Goal: Information Seeking & Learning: Compare options

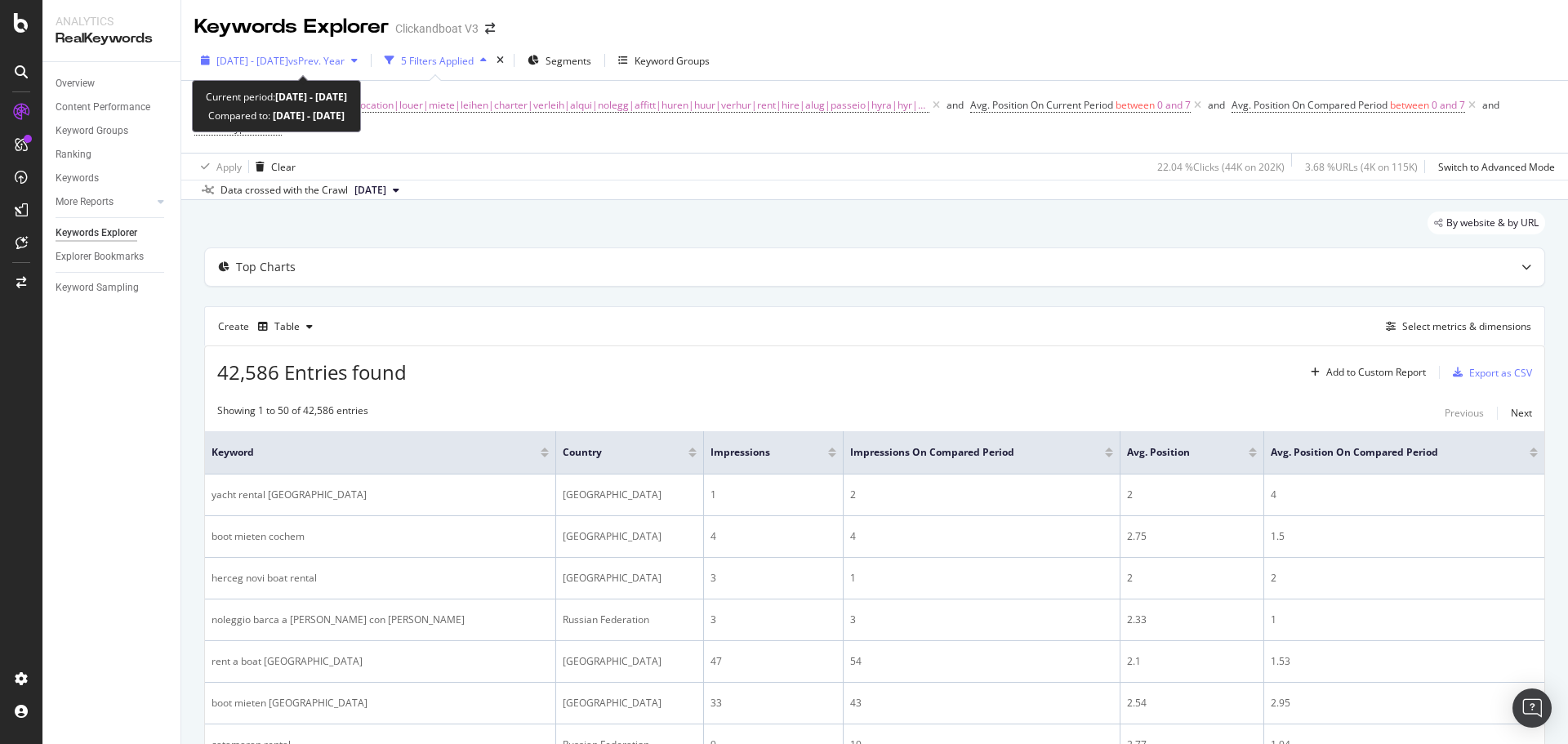
click at [288, 59] on span "[DATE] - [DATE]" at bounding box center [252, 60] width 72 height 14
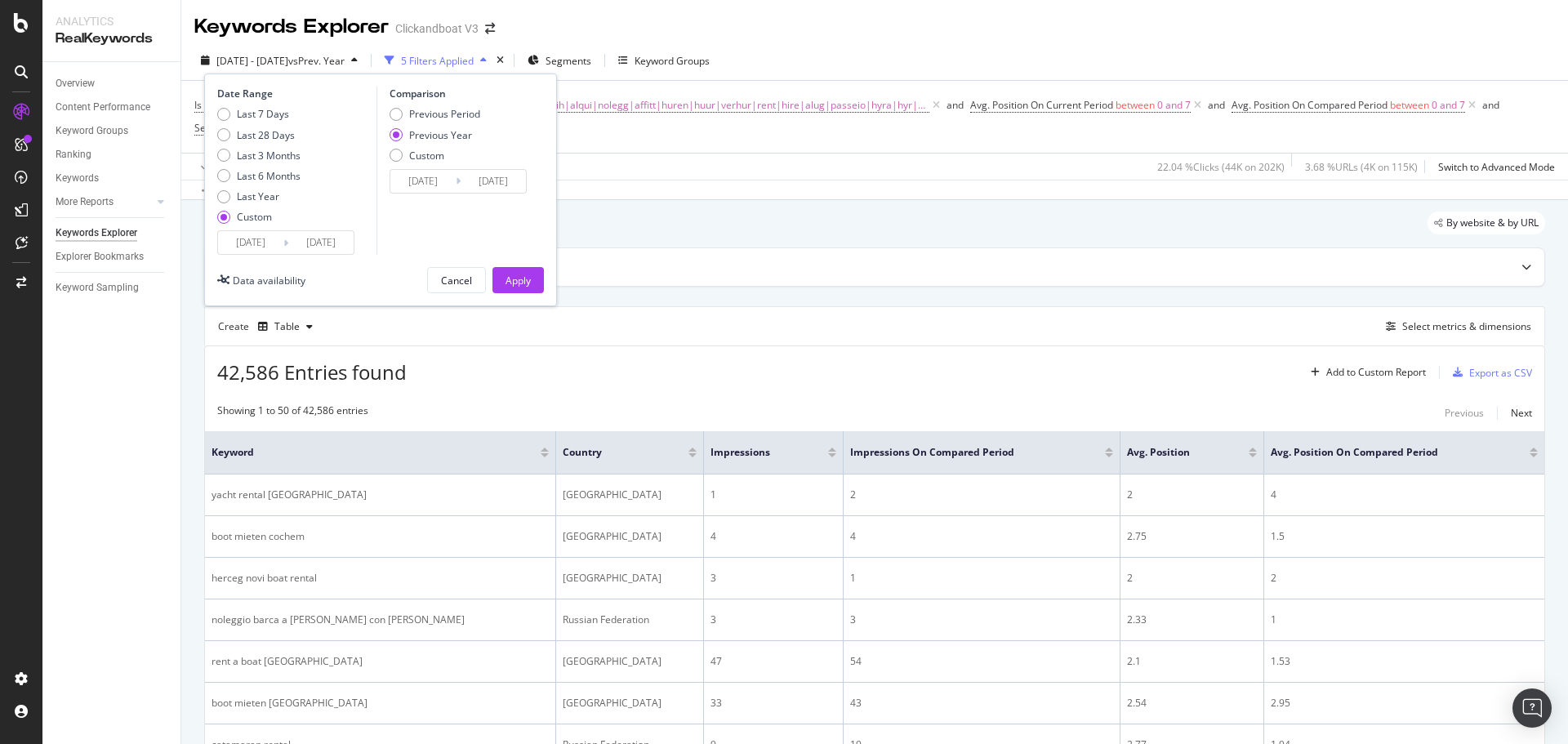
click at [263, 242] on input "[DATE]" at bounding box center [251, 242] width 65 height 23
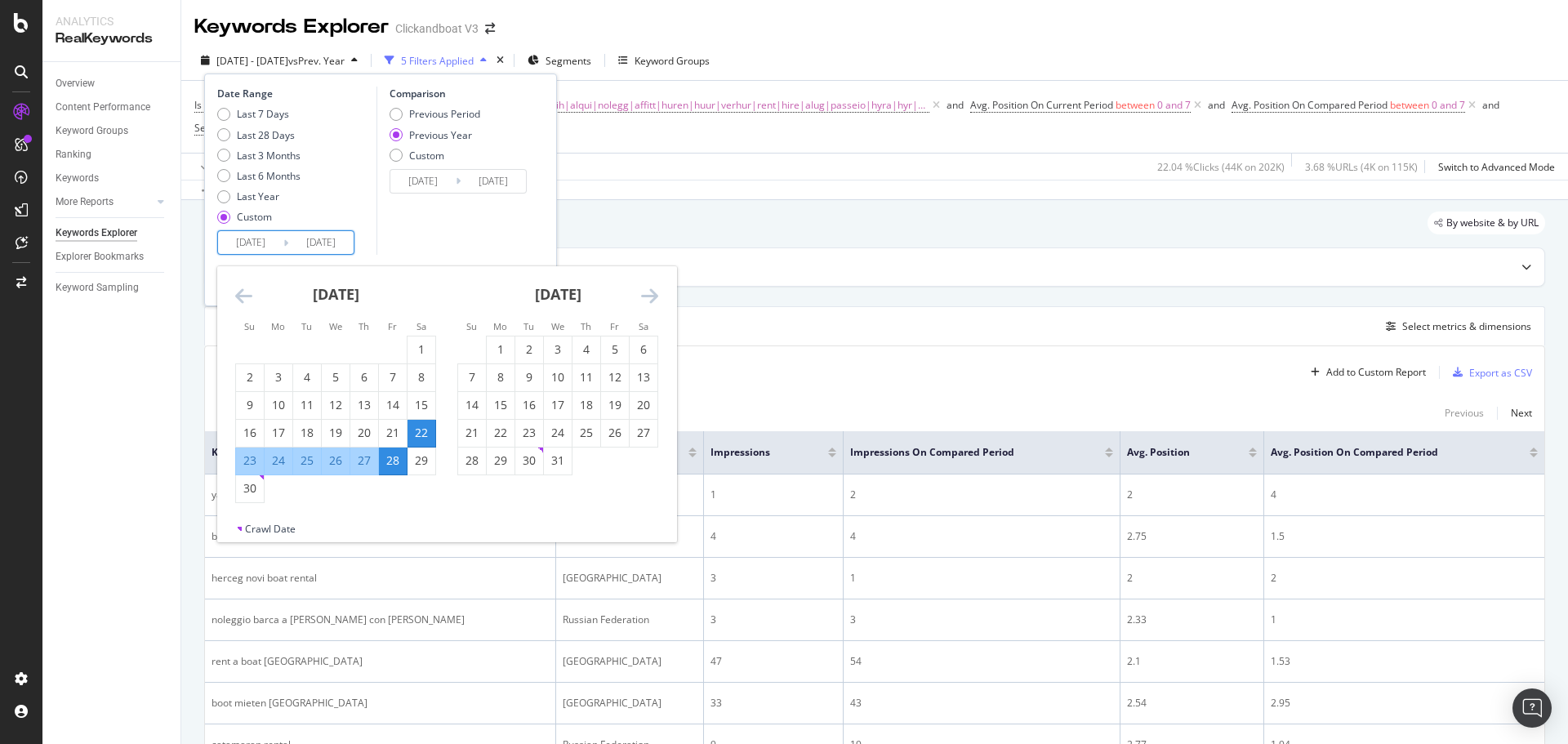
click at [656, 301] on icon "Move forward to switch to the next month." at bounding box center [649, 295] width 17 height 20
click at [657, 302] on icon "Move forward to switch to the next month." at bounding box center [649, 295] width 17 height 20
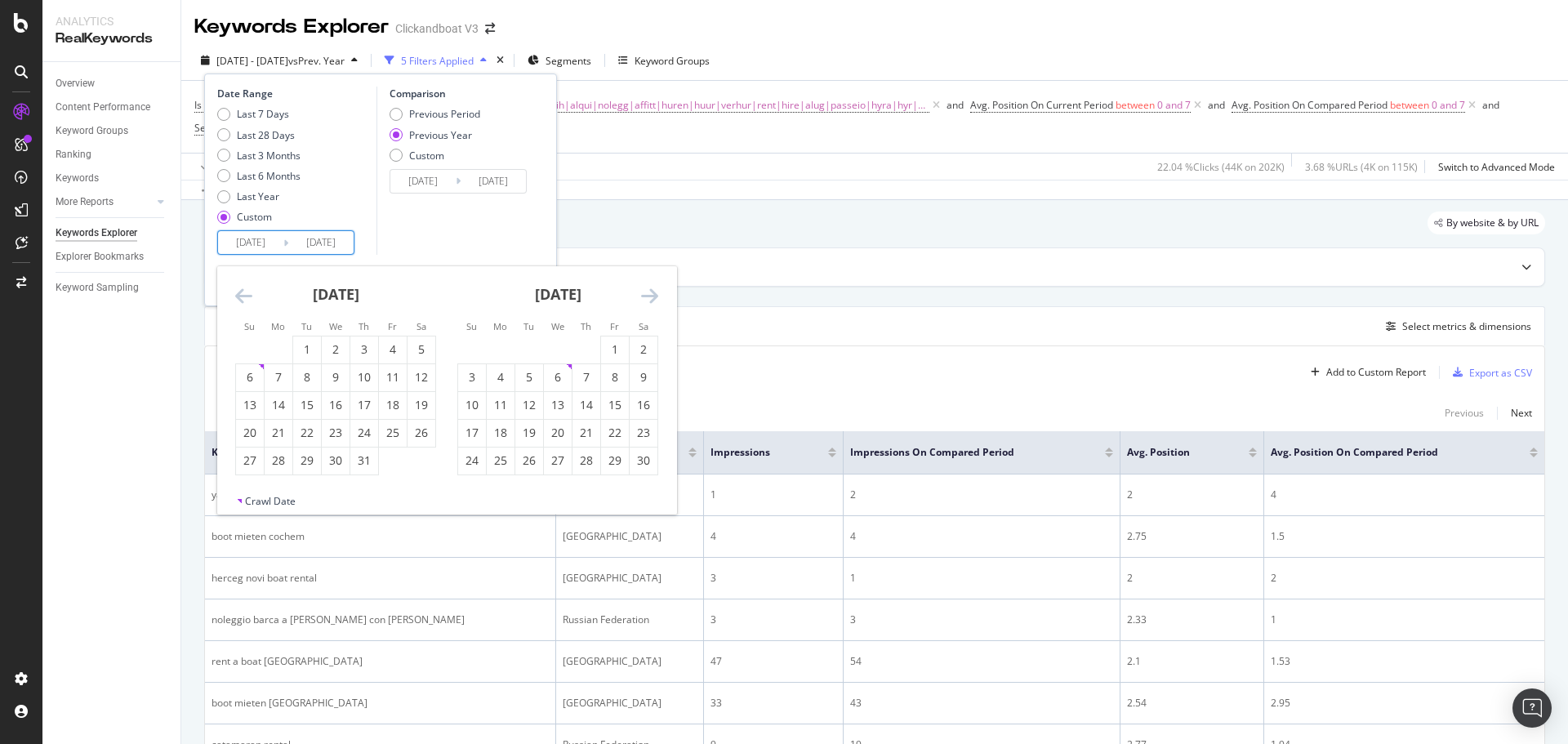
click at [657, 302] on icon "Move forward to switch to the next month." at bounding box center [649, 295] width 17 height 20
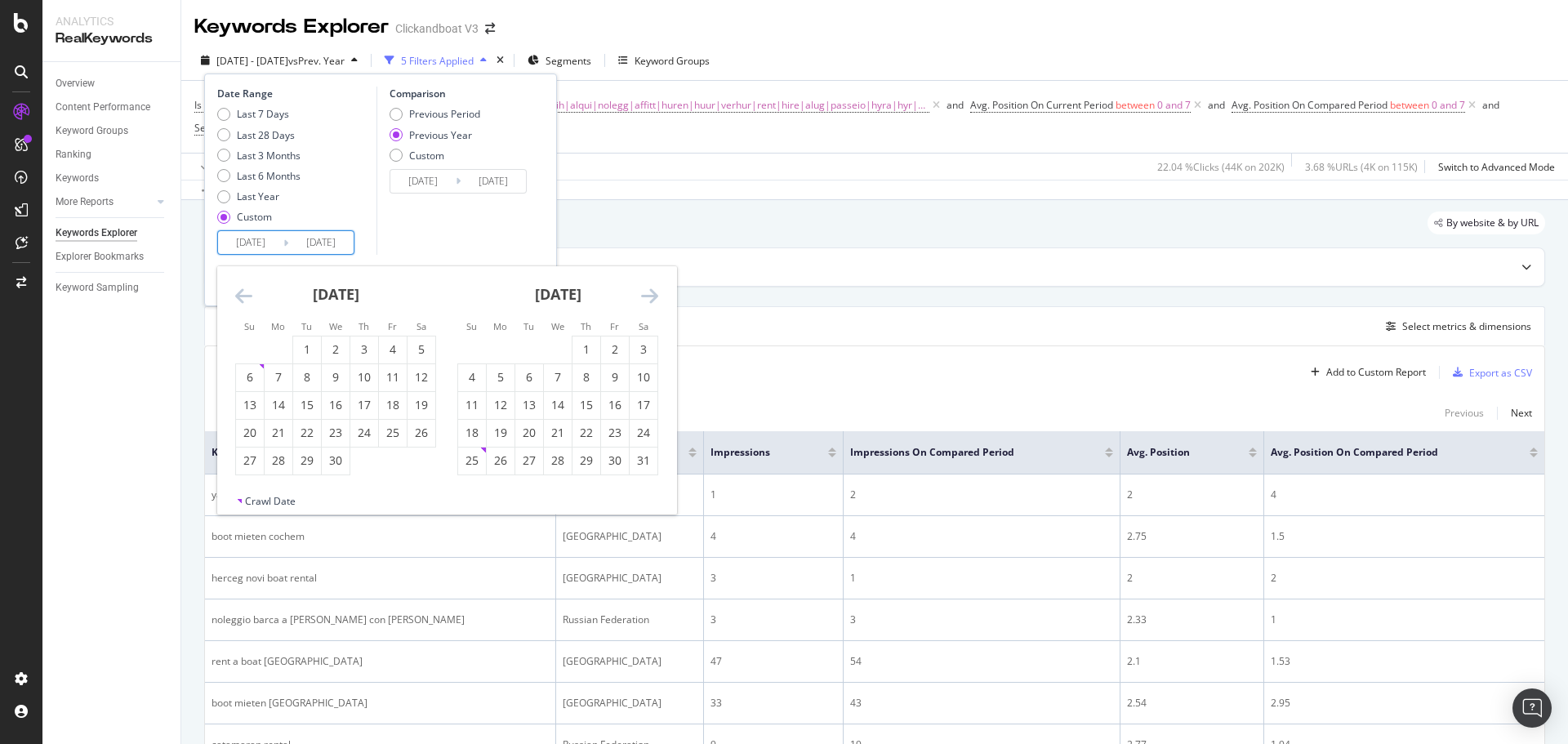
click at [657, 302] on icon "Move forward to switch to the next month." at bounding box center [649, 295] width 17 height 20
click at [656, 302] on icon "Move forward to switch to the next month." at bounding box center [649, 295] width 17 height 20
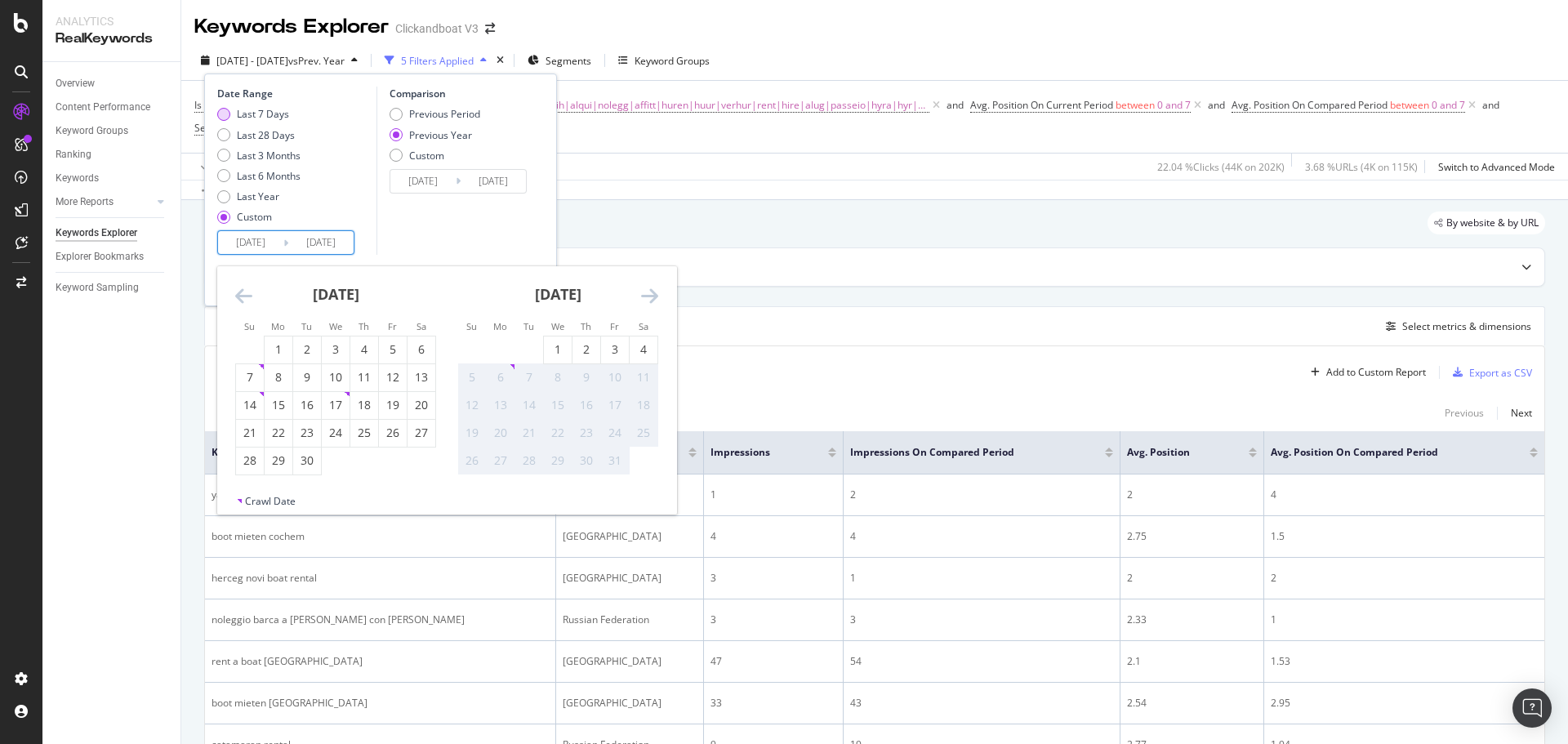
click at [260, 116] on div "Last 7 Days" at bounding box center [263, 113] width 53 height 14
type input "[DATE]"
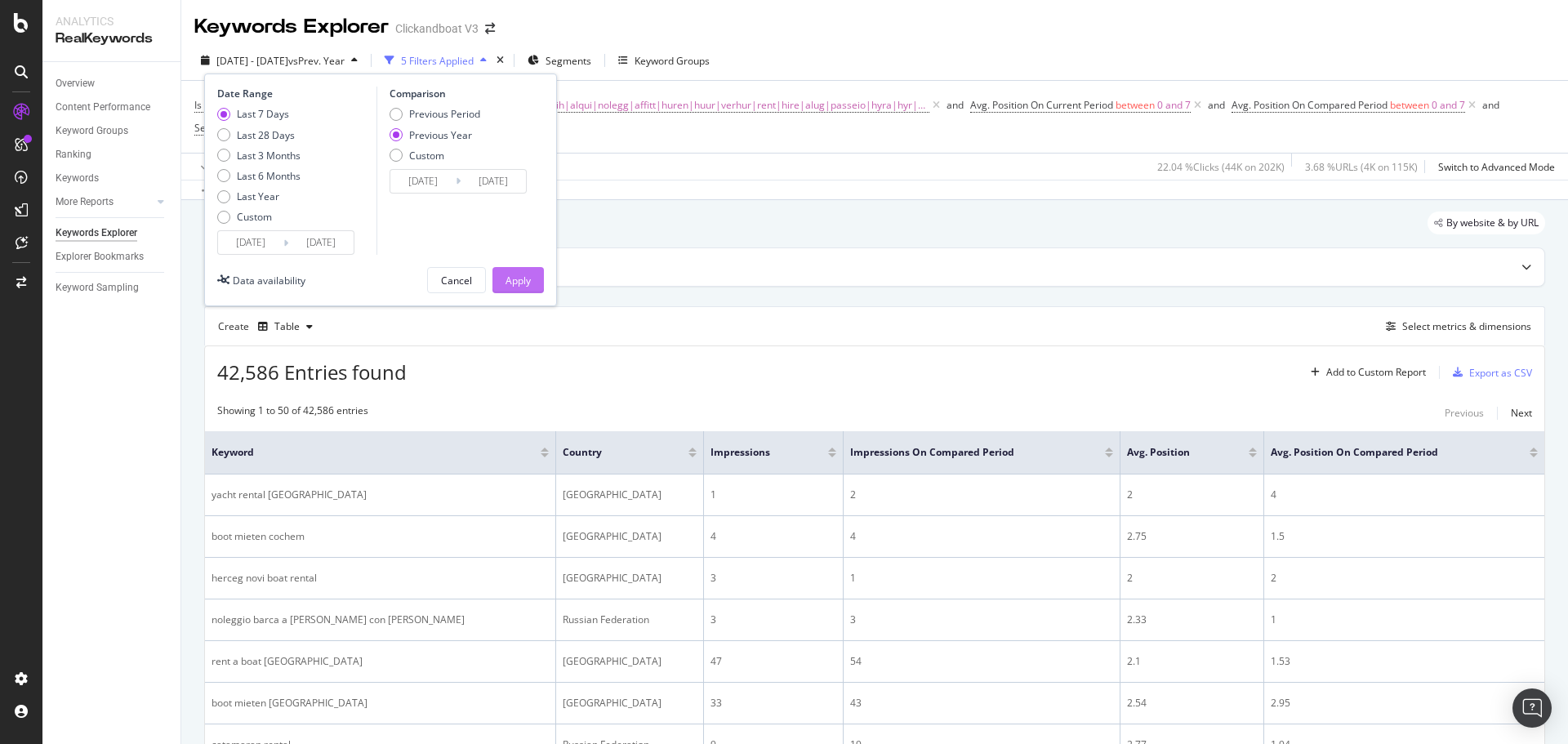
click at [525, 288] on div "Apply" at bounding box center [518, 280] width 25 height 24
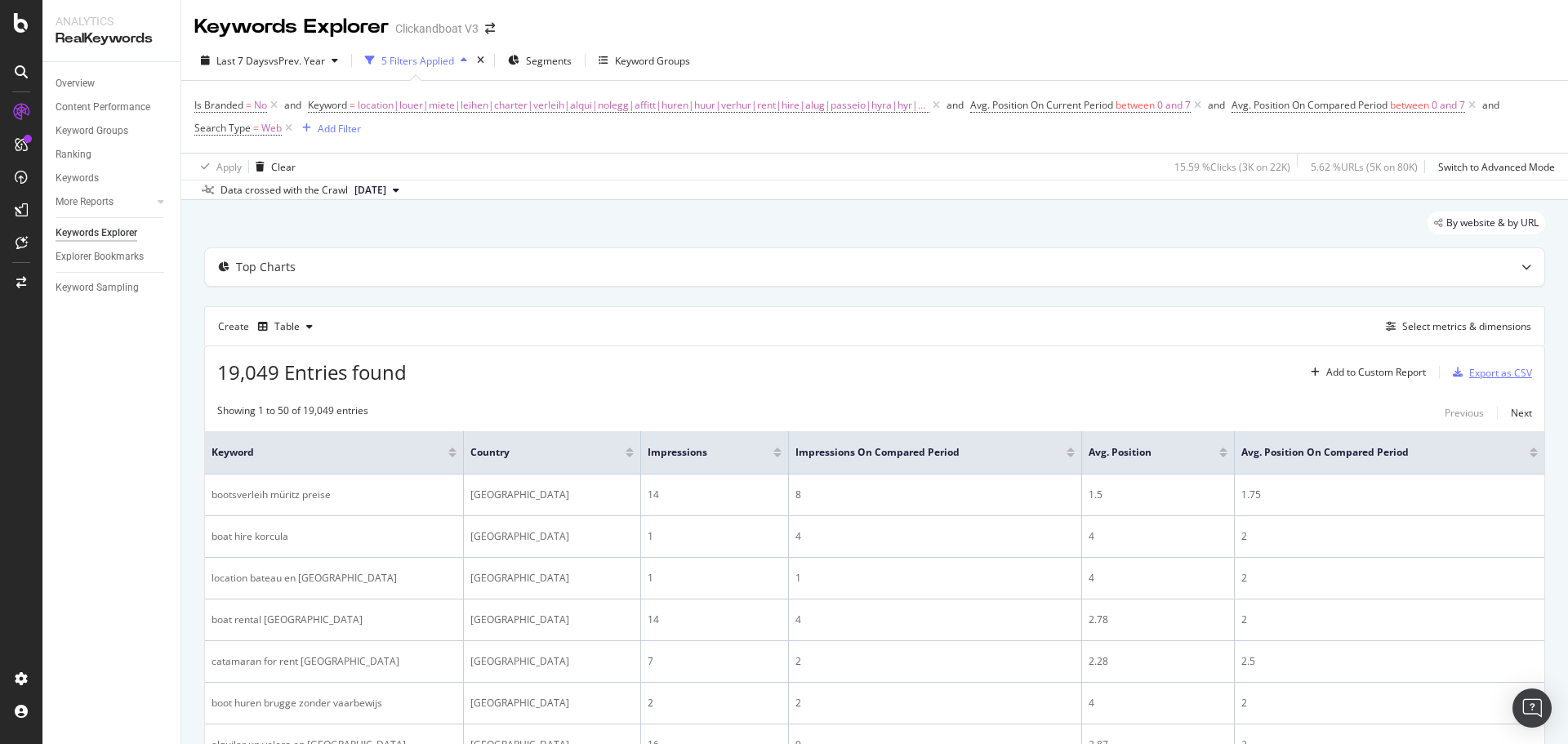
click at [1471, 370] on div "Export as CSV" at bounding box center [1500, 372] width 63 height 14
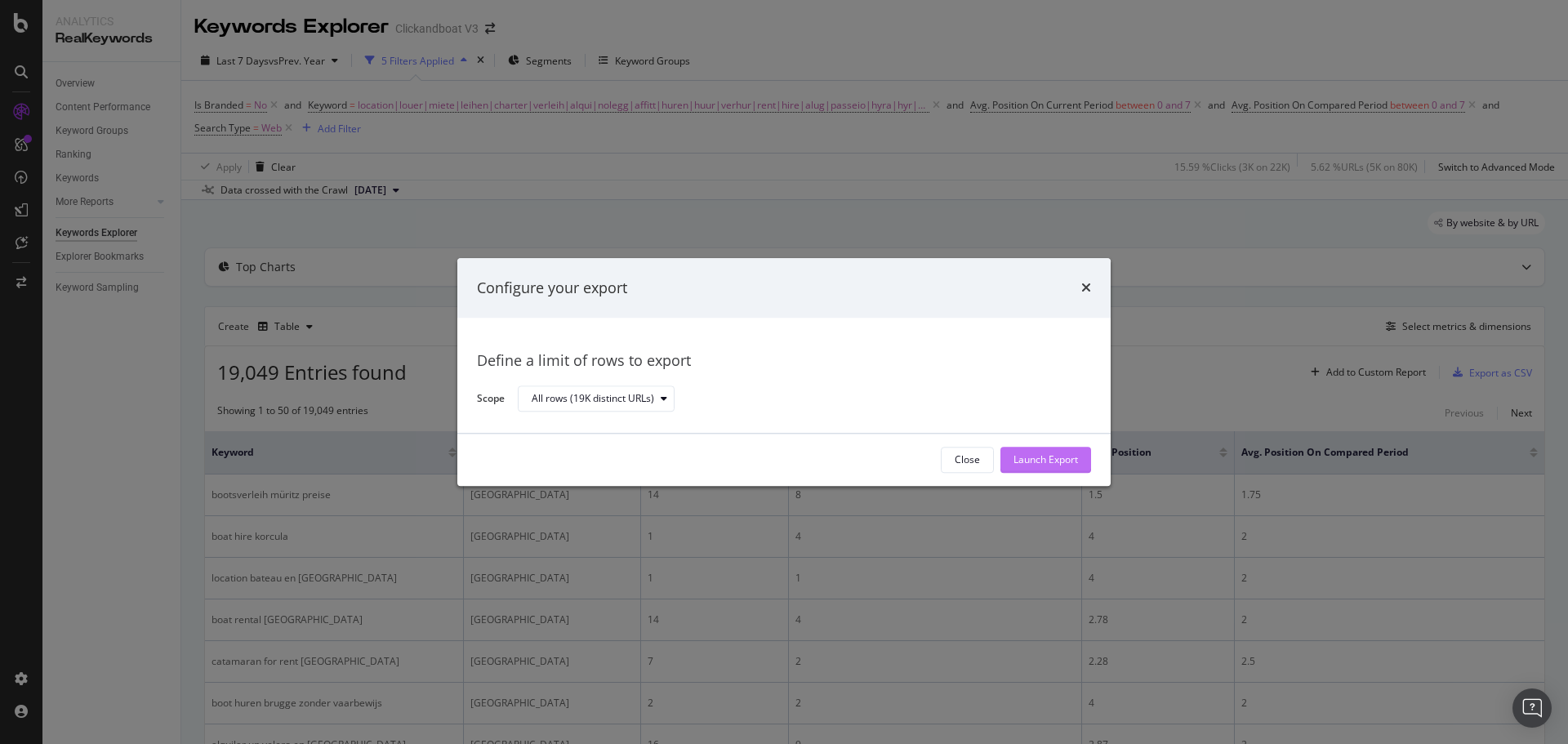
click at [1045, 455] on div "Launch Export" at bounding box center [1045, 459] width 64 height 14
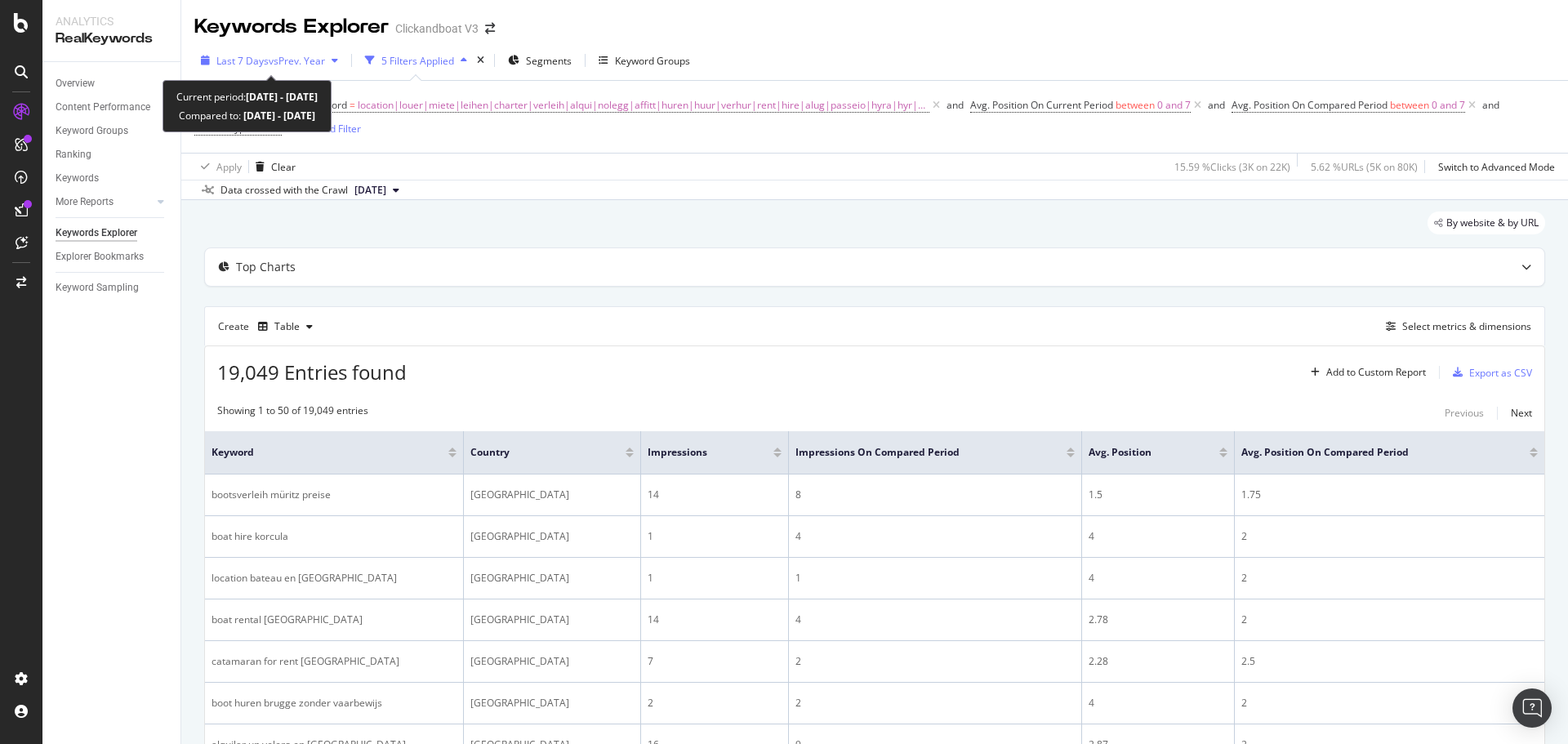
click at [302, 56] on span "vs Prev. Year" at bounding box center [296, 60] width 56 height 14
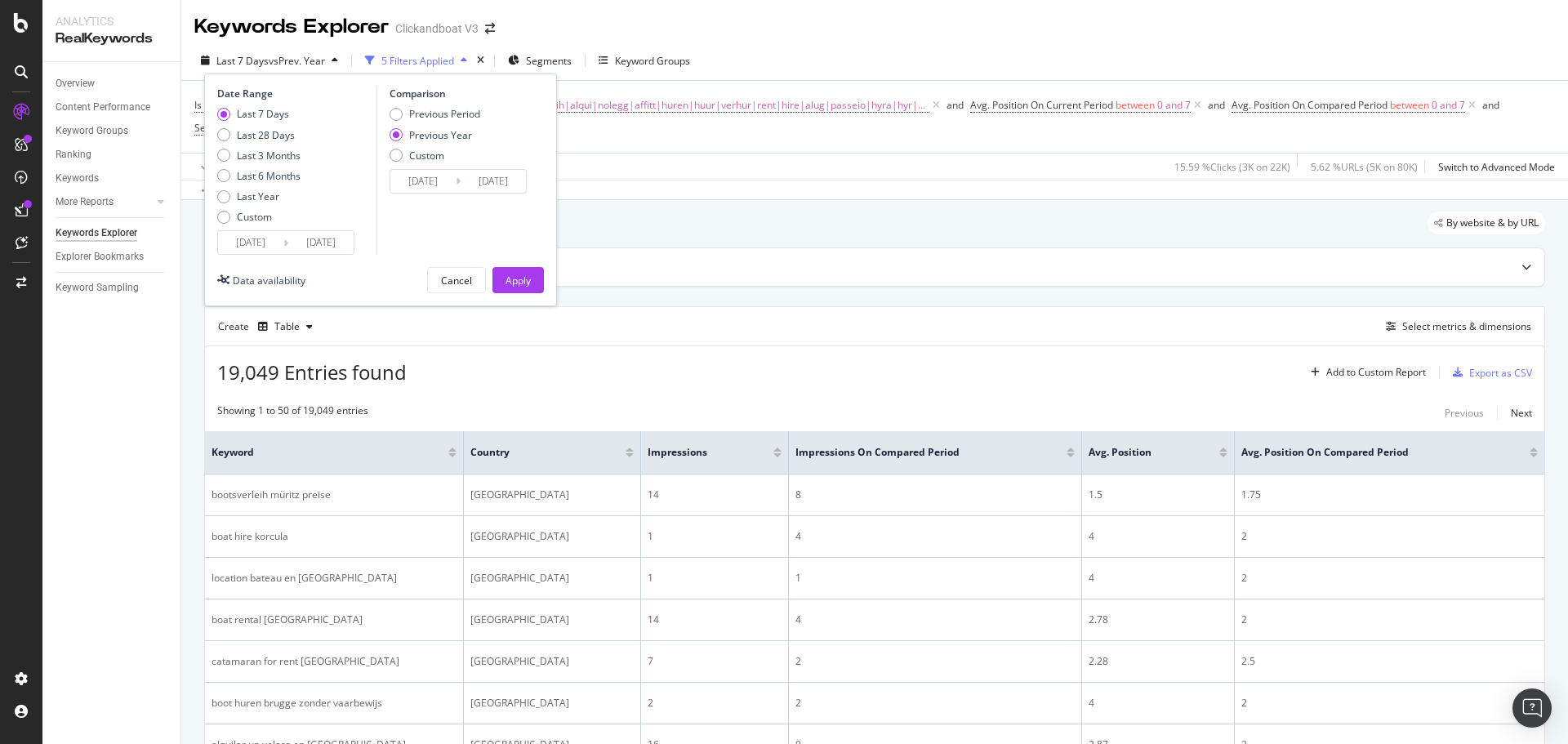
click at [259, 242] on input "[DATE]" at bounding box center [251, 242] width 65 height 23
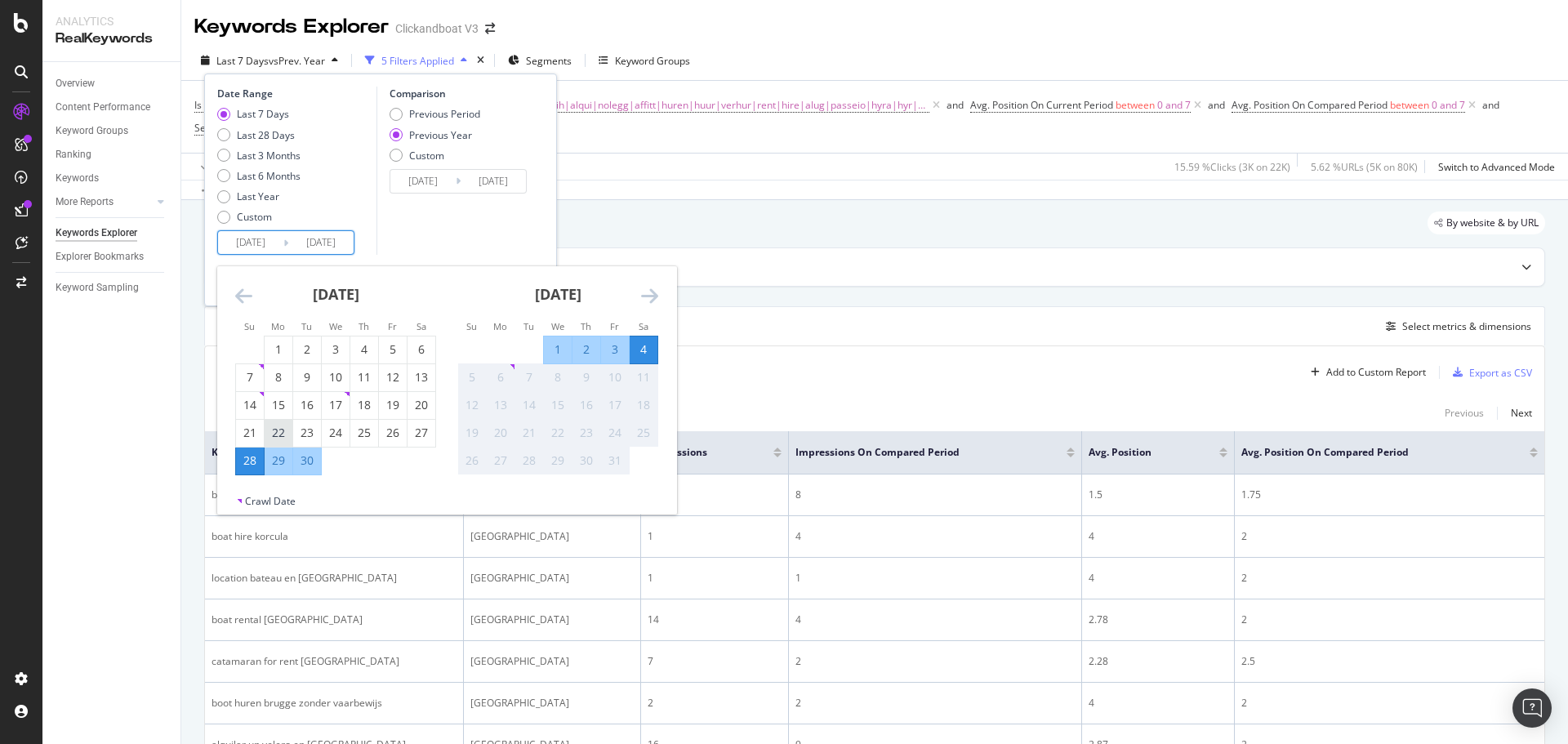
click at [276, 431] on div "22" at bounding box center [278, 433] width 28 height 16
type input "[DATE]"
click at [248, 458] on div "28" at bounding box center [249, 460] width 28 height 16
type input "[DATE]"
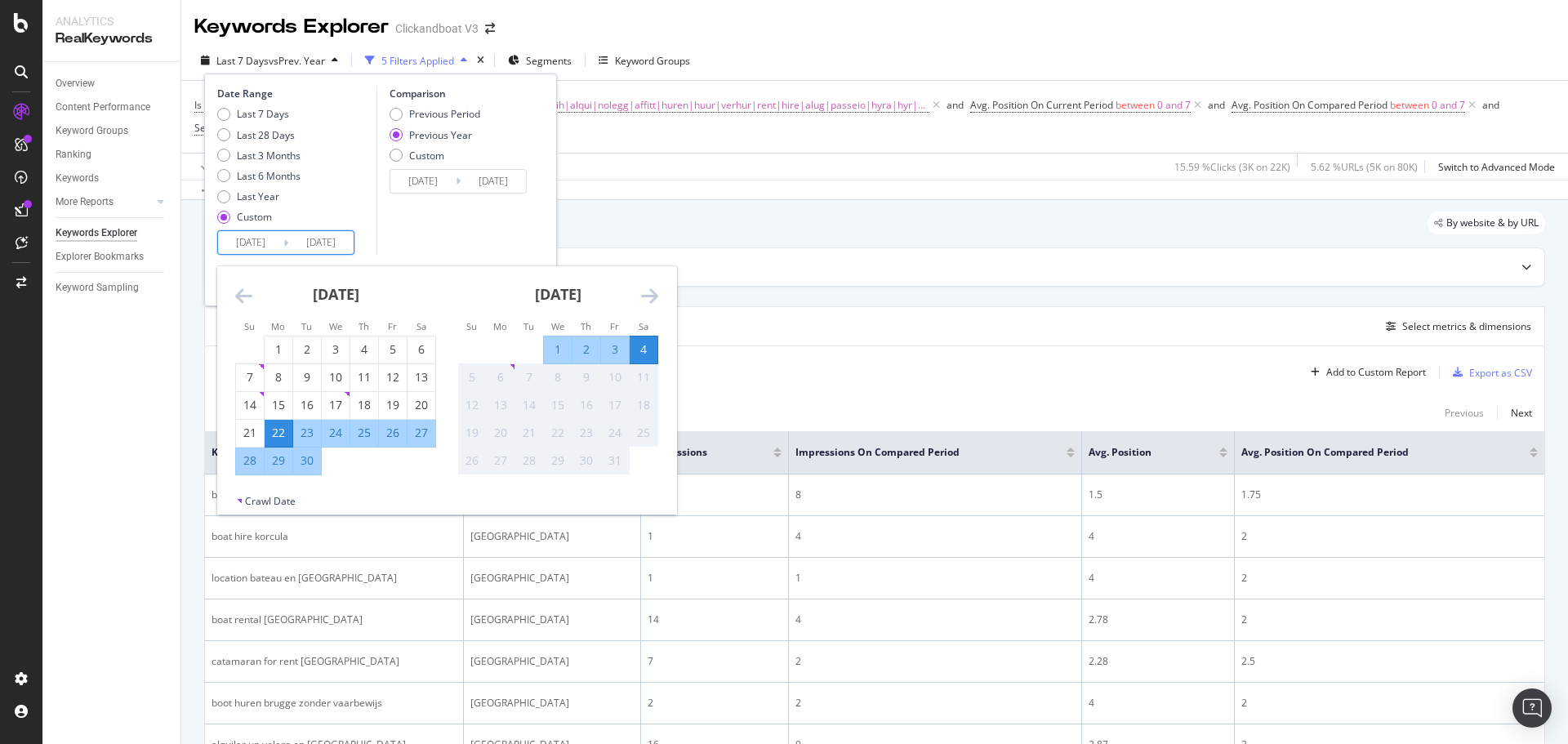
type input "[DATE]"
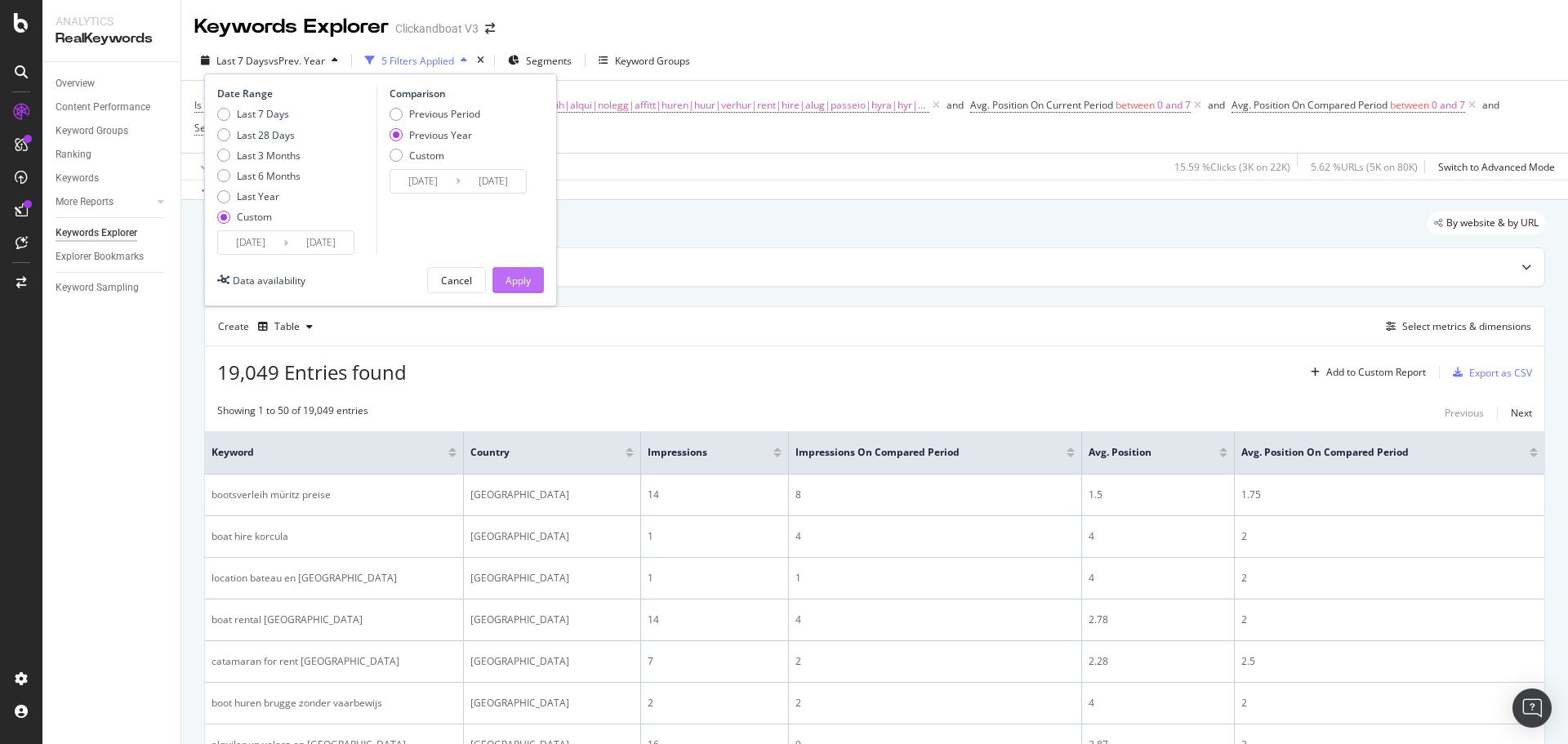
click at [507, 280] on div "Apply" at bounding box center [518, 280] width 25 height 14
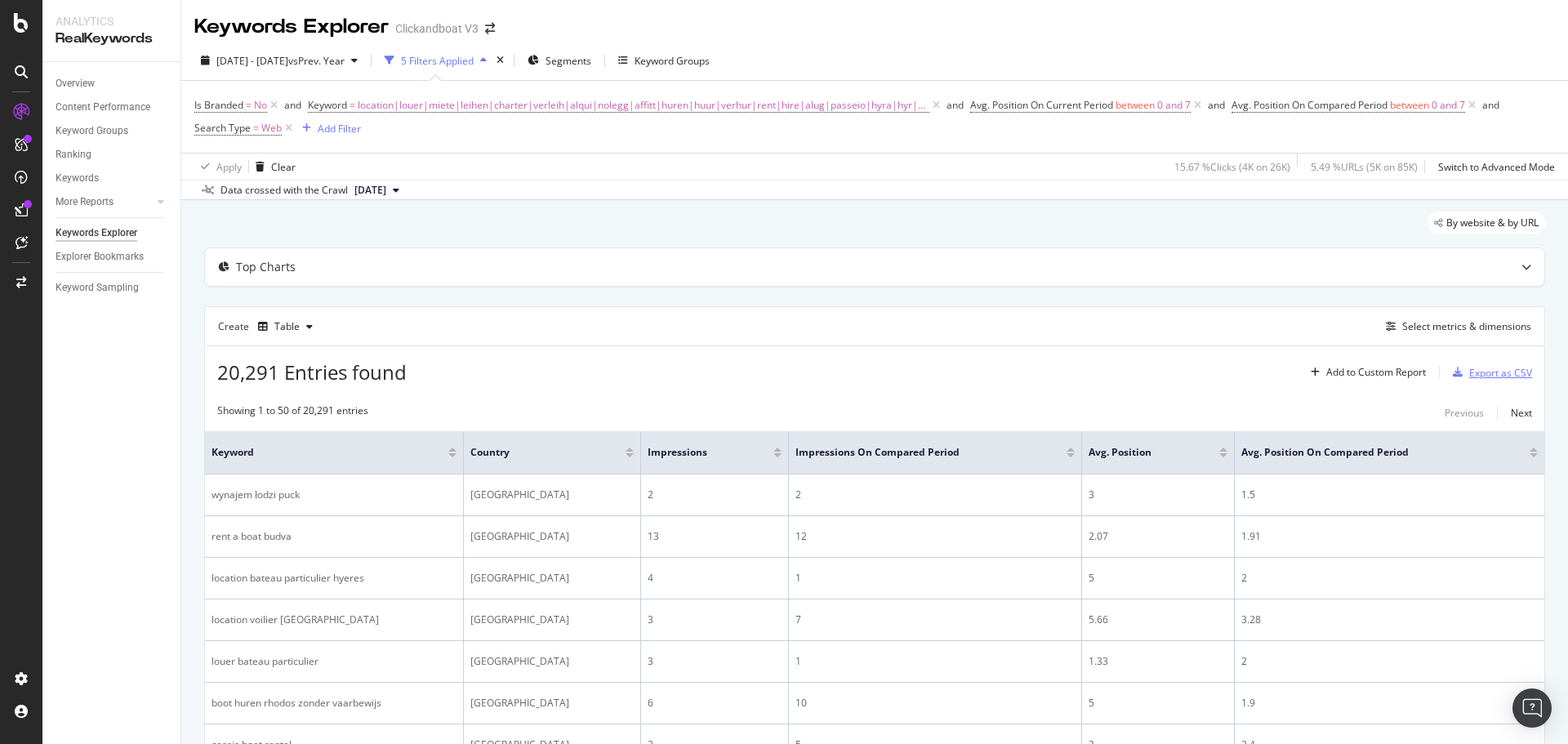
click at [1474, 367] on div "Export as CSV" at bounding box center [1500, 372] width 63 height 14
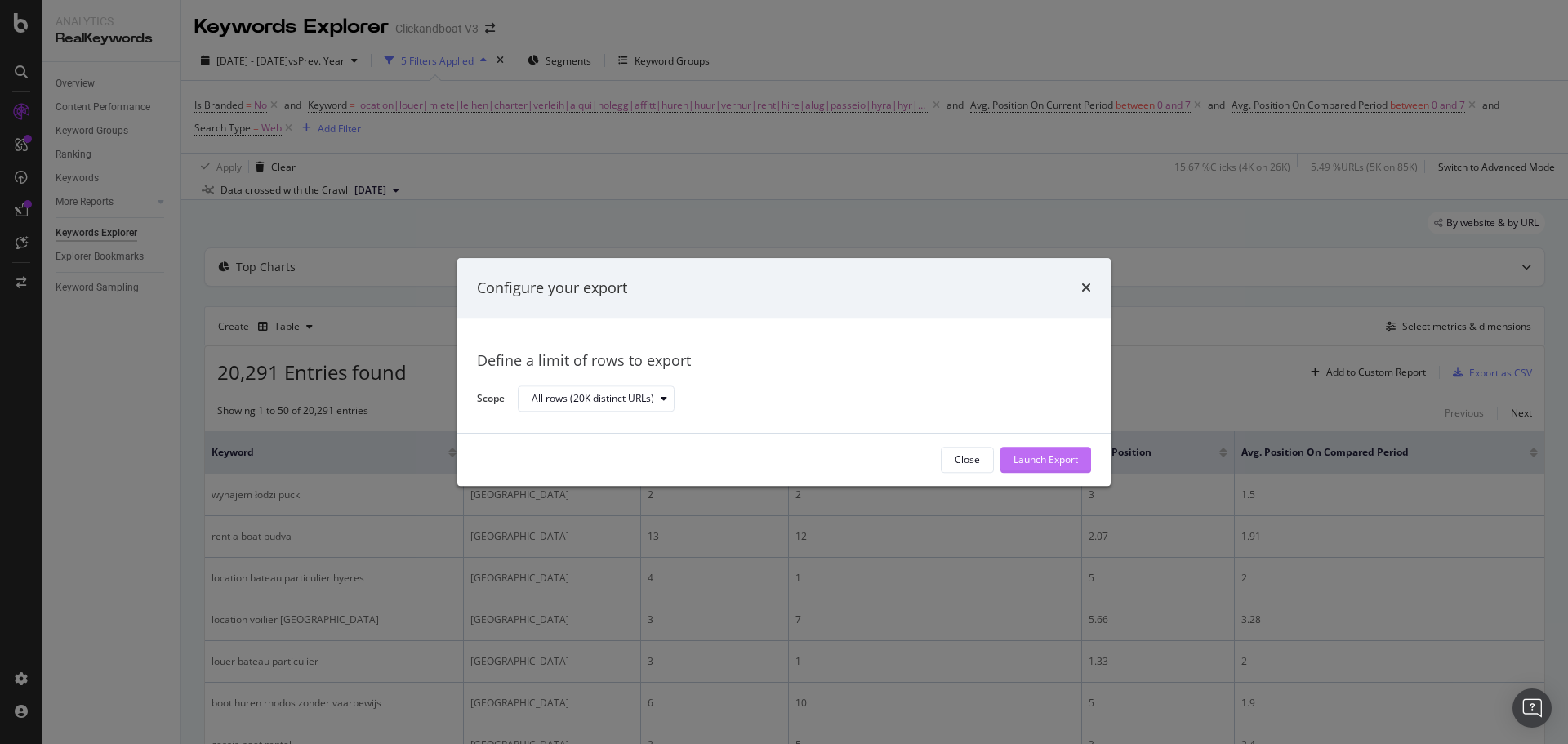
click at [1056, 455] on div "Launch Export" at bounding box center [1045, 459] width 64 height 14
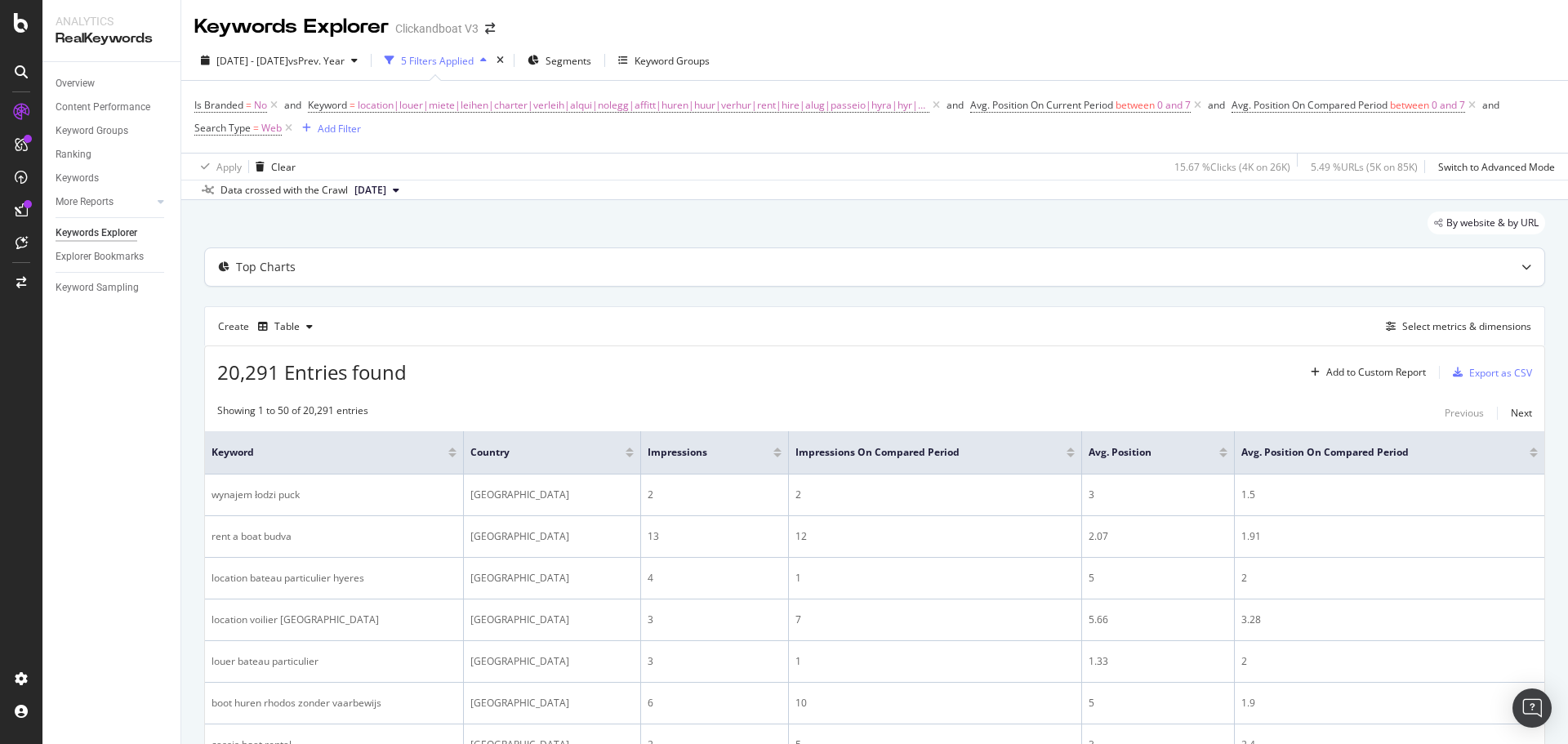
drag, startPoint x: 73, startPoint y: 432, endPoint x: 205, endPoint y: 266, distance: 212.1
click at [73, 432] on div "Overview Content Performance Keyword Groups Ranking Keywords More Reports Count…" at bounding box center [111, 402] width 138 height 681
click at [288, 66] on span "[DATE] - [DATE]" at bounding box center [252, 60] width 72 height 14
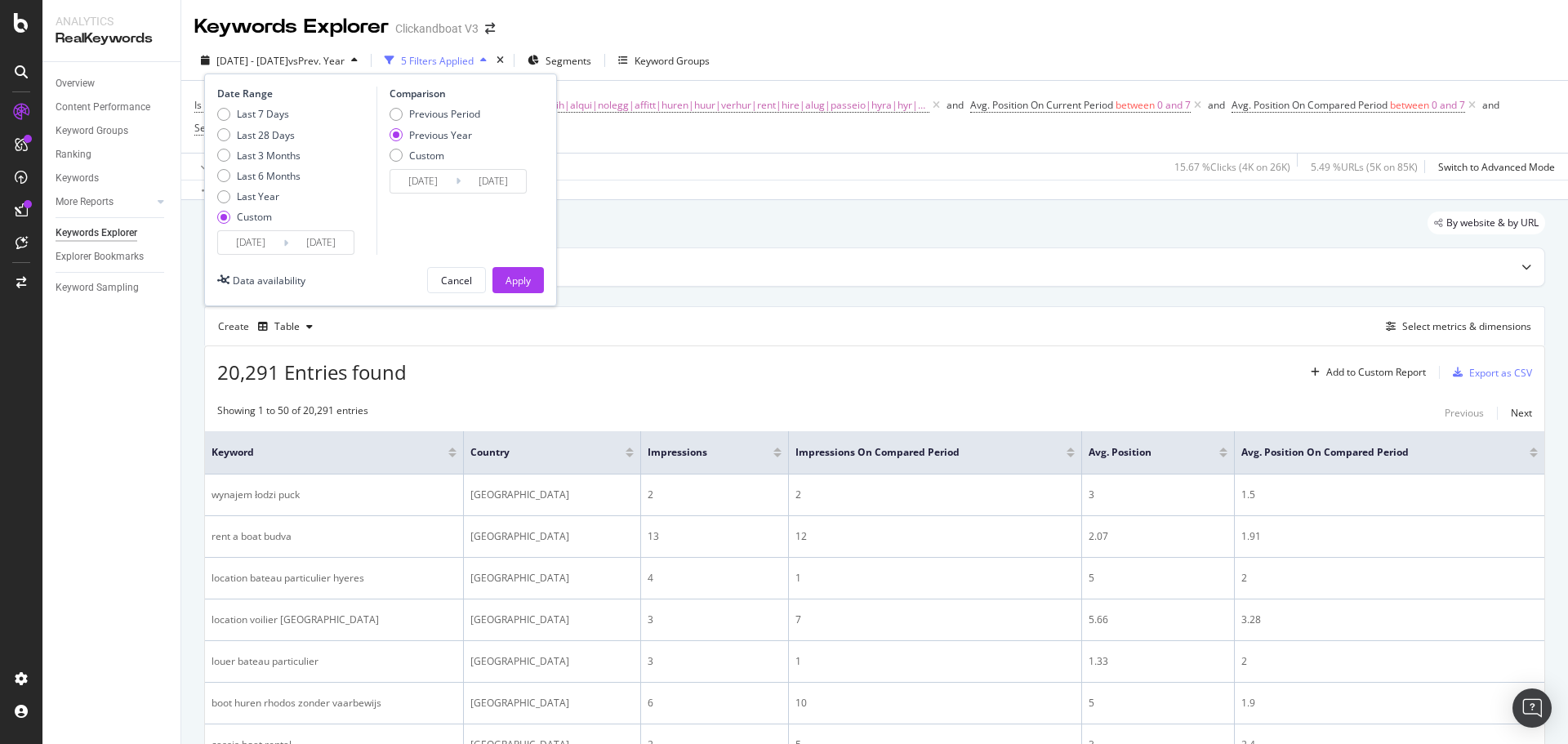
click at [251, 241] on input "[DATE]" at bounding box center [251, 242] width 65 height 23
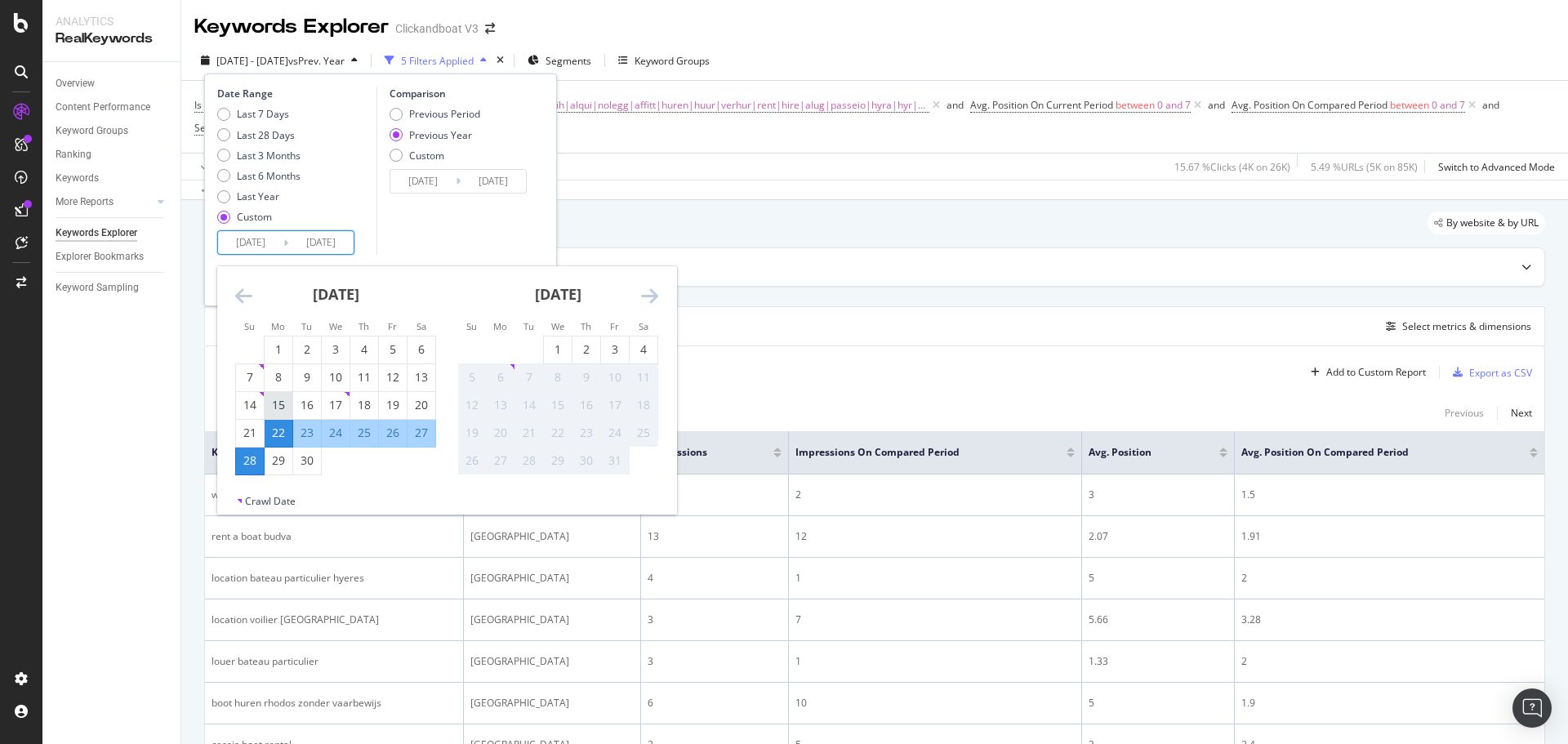
click at [276, 404] on div "15" at bounding box center [278, 405] width 28 height 16
type input "[DATE]"
click at [251, 430] on div "21" at bounding box center [249, 433] width 28 height 16
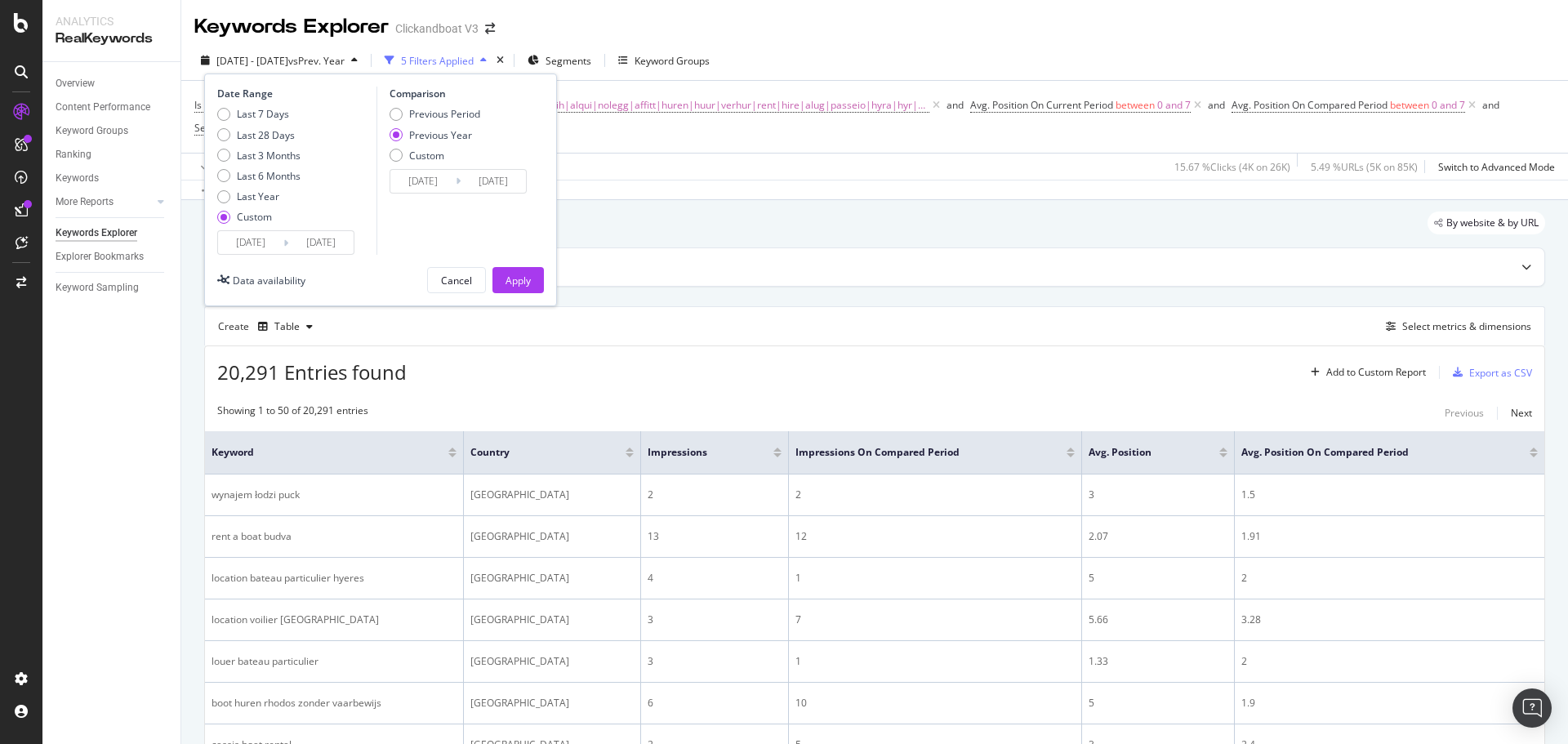
type input "[DATE]"
click at [527, 280] on div "Apply" at bounding box center [518, 280] width 25 height 14
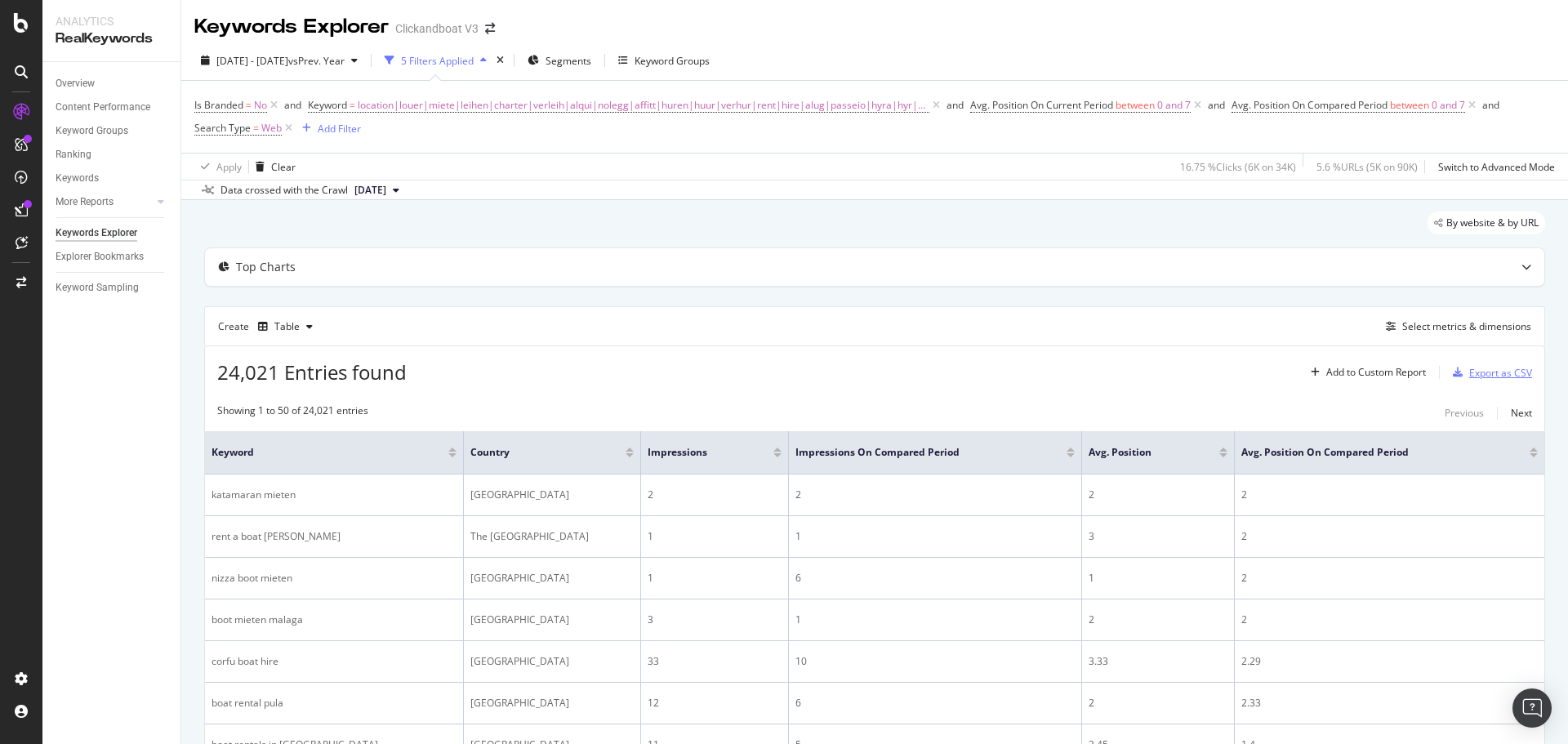
click at [1469, 373] on div "Export as CSV" at bounding box center [1500, 372] width 63 height 14
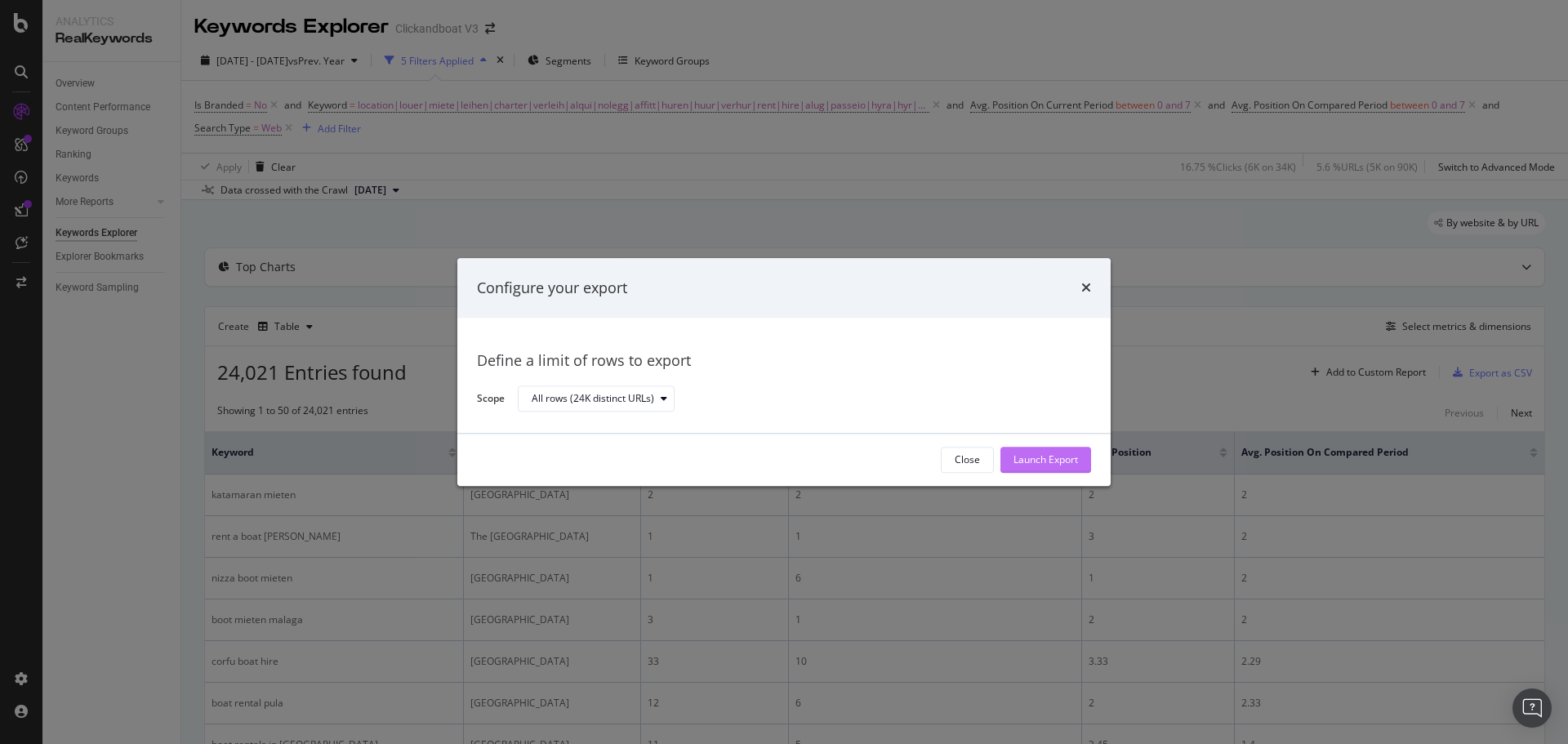
click at [1036, 459] on div "Launch Export" at bounding box center [1045, 459] width 64 height 14
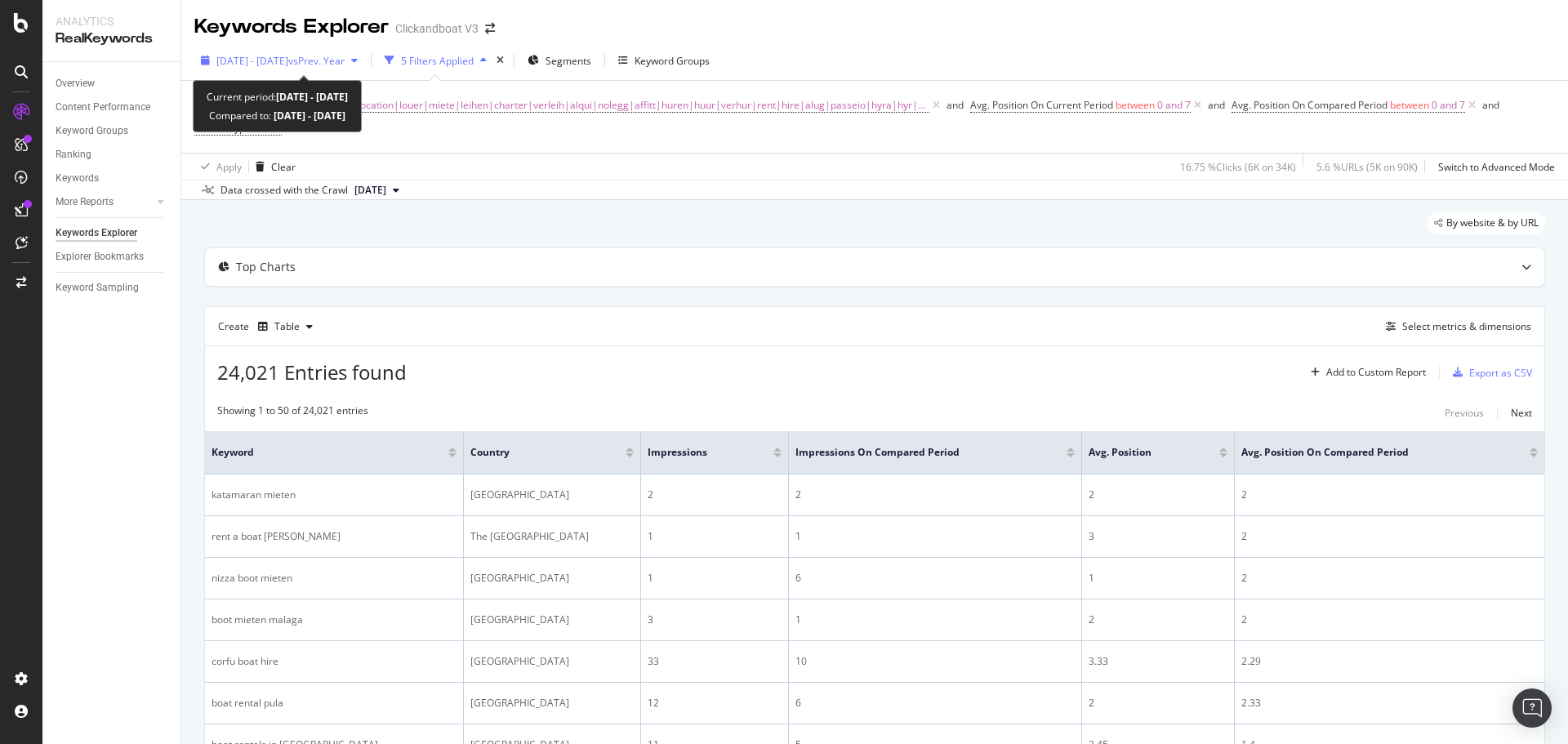
click at [344, 60] on span "vs Prev. Year" at bounding box center [316, 60] width 56 height 14
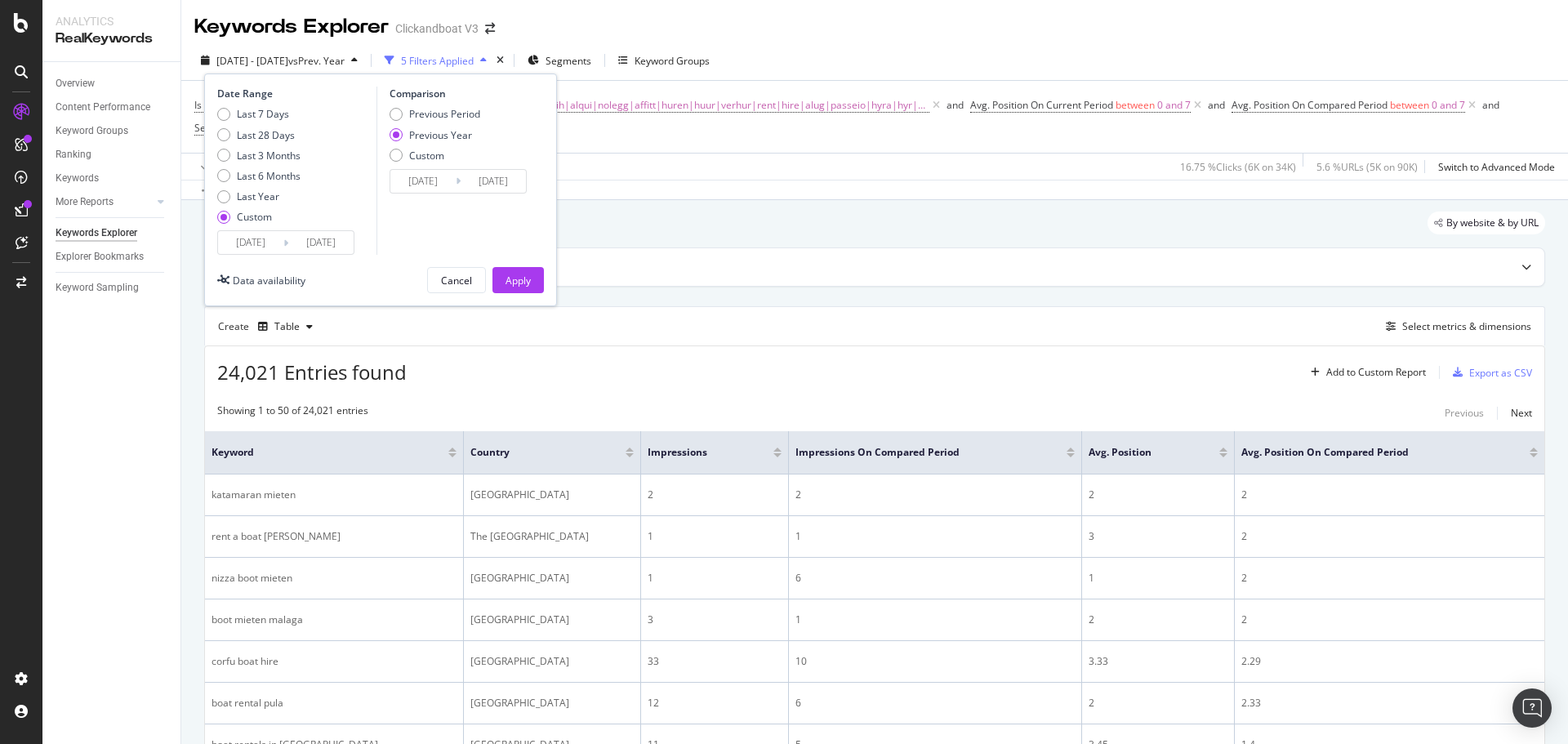
click at [344, 60] on span "vs Prev. Year" at bounding box center [316, 60] width 56 height 14
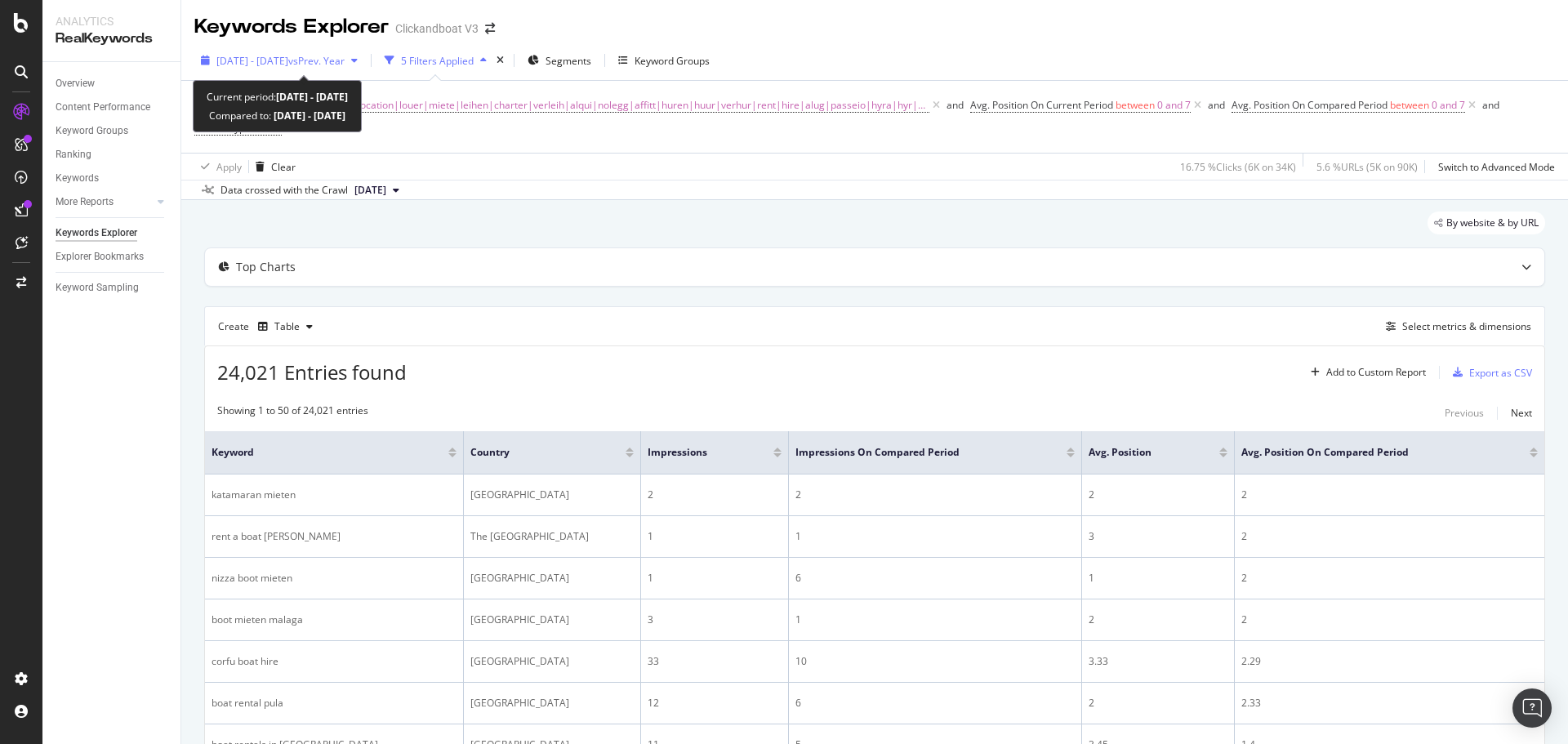
click at [344, 62] on span "vs Prev. Year" at bounding box center [316, 60] width 56 height 14
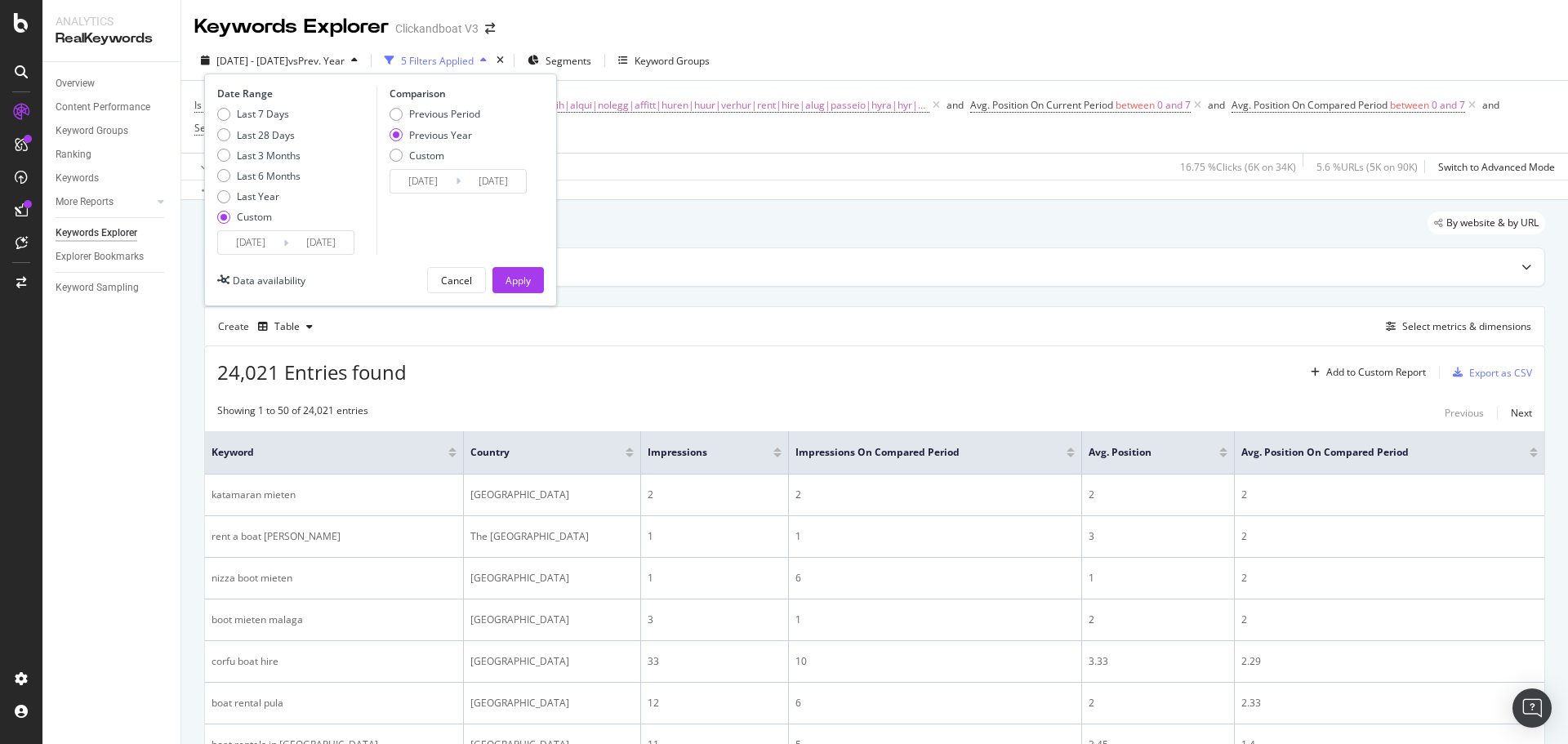
click at [262, 239] on input "[DATE]" at bounding box center [251, 242] width 65 height 23
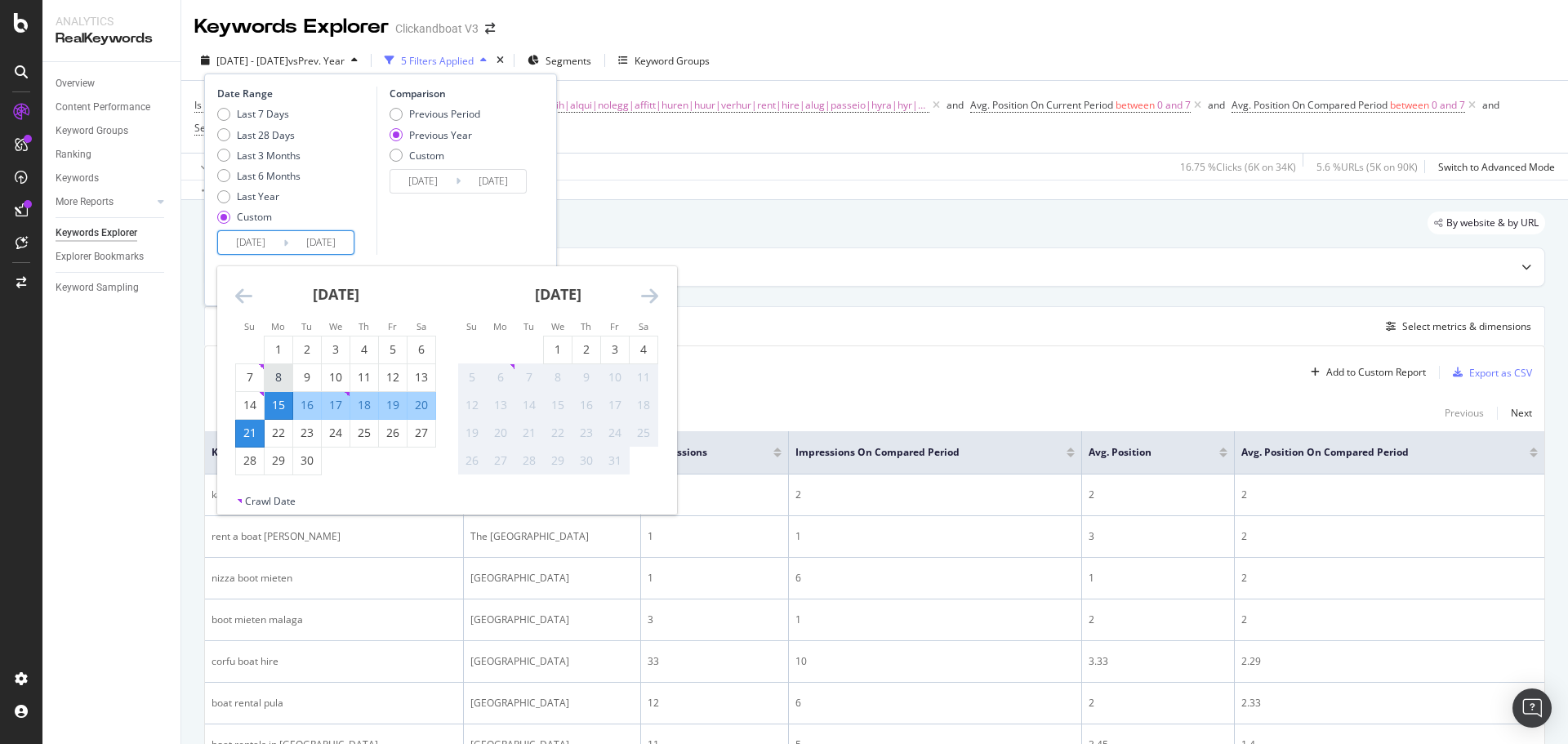
click at [277, 356] on div "1" at bounding box center [278, 350] width 28 height 16
type input "[DATE]"
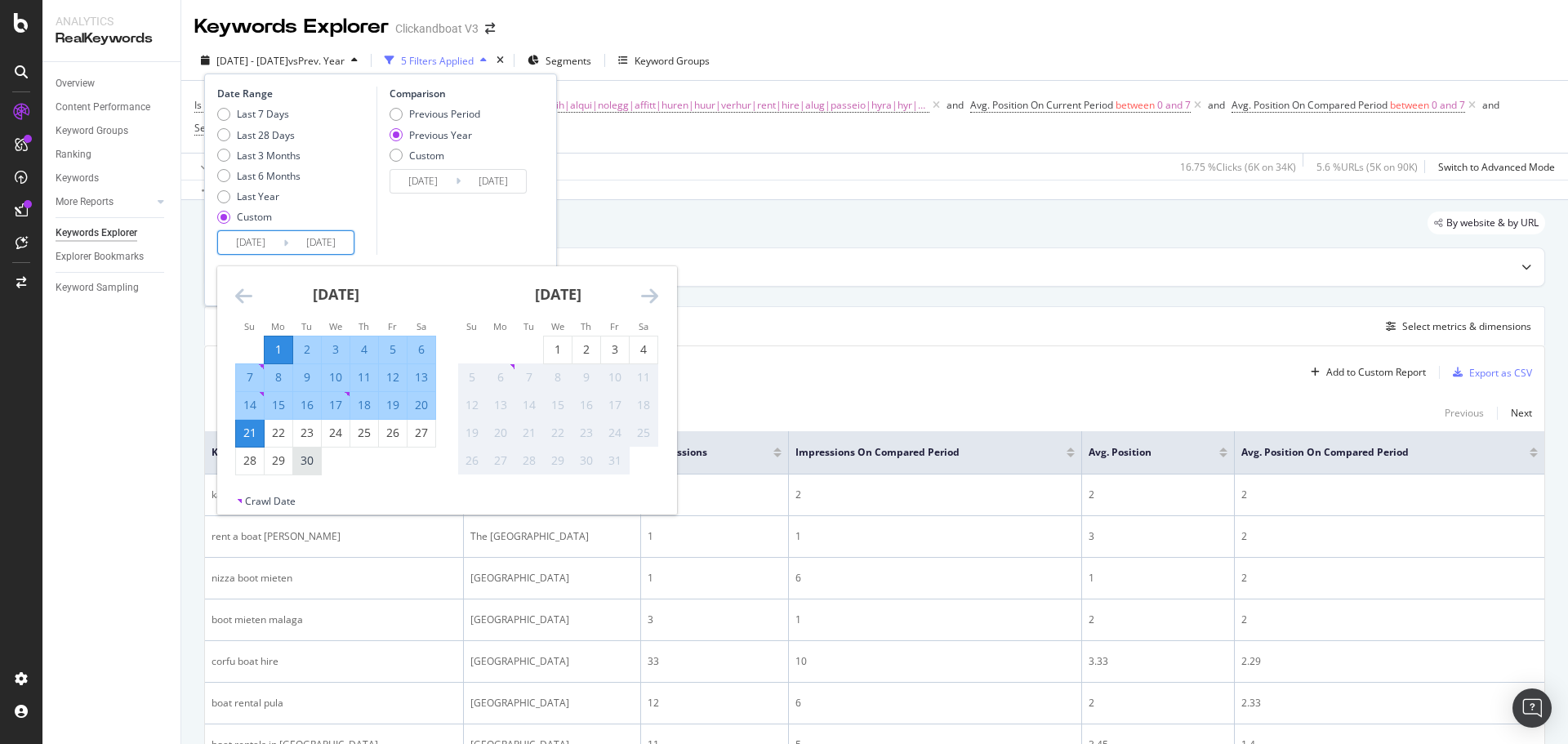
click at [302, 470] on div "30" at bounding box center [306, 461] width 28 height 27
type input "[DATE]"
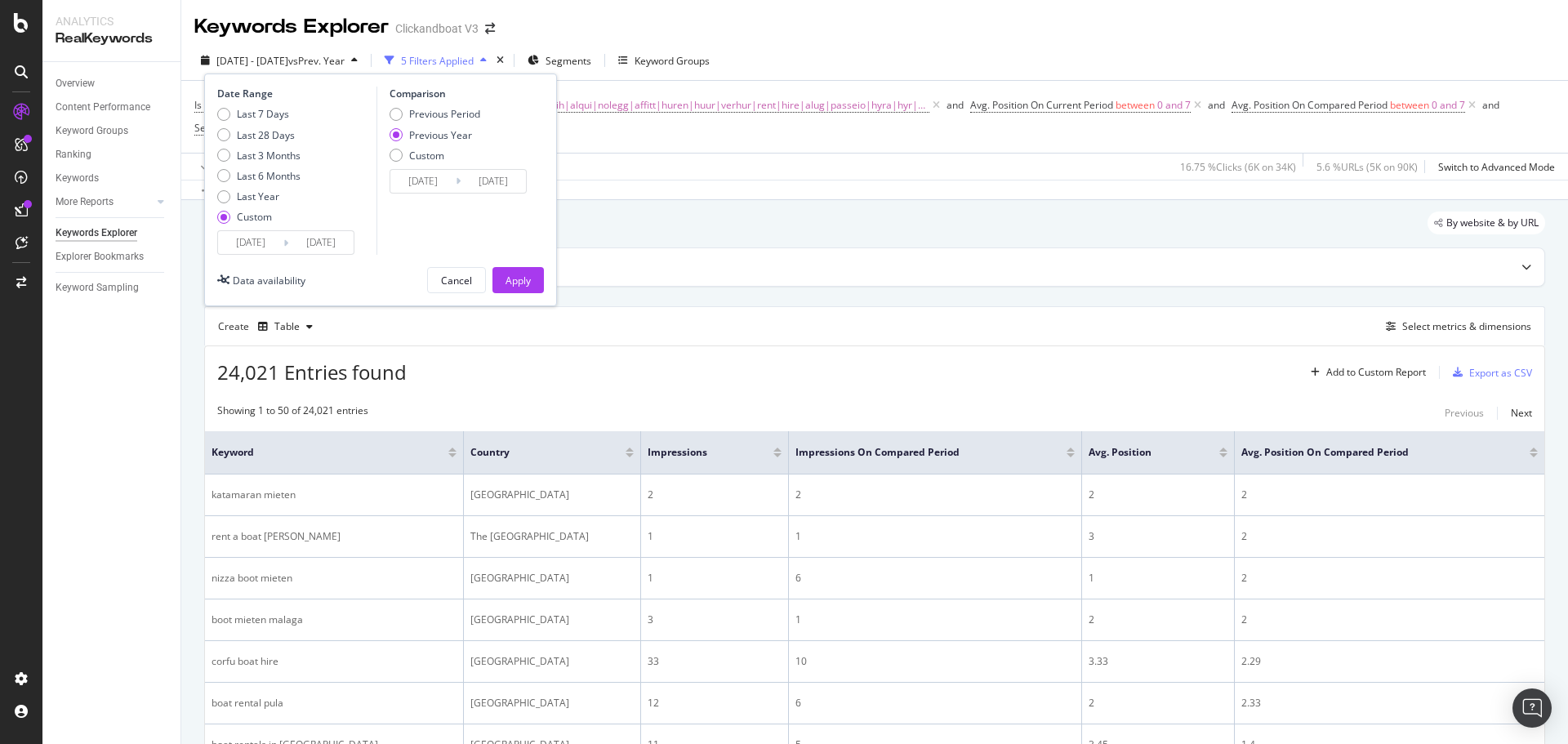
click at [498, 273] on button "Apply" at bounding box center [518, 280] width 52 height 26
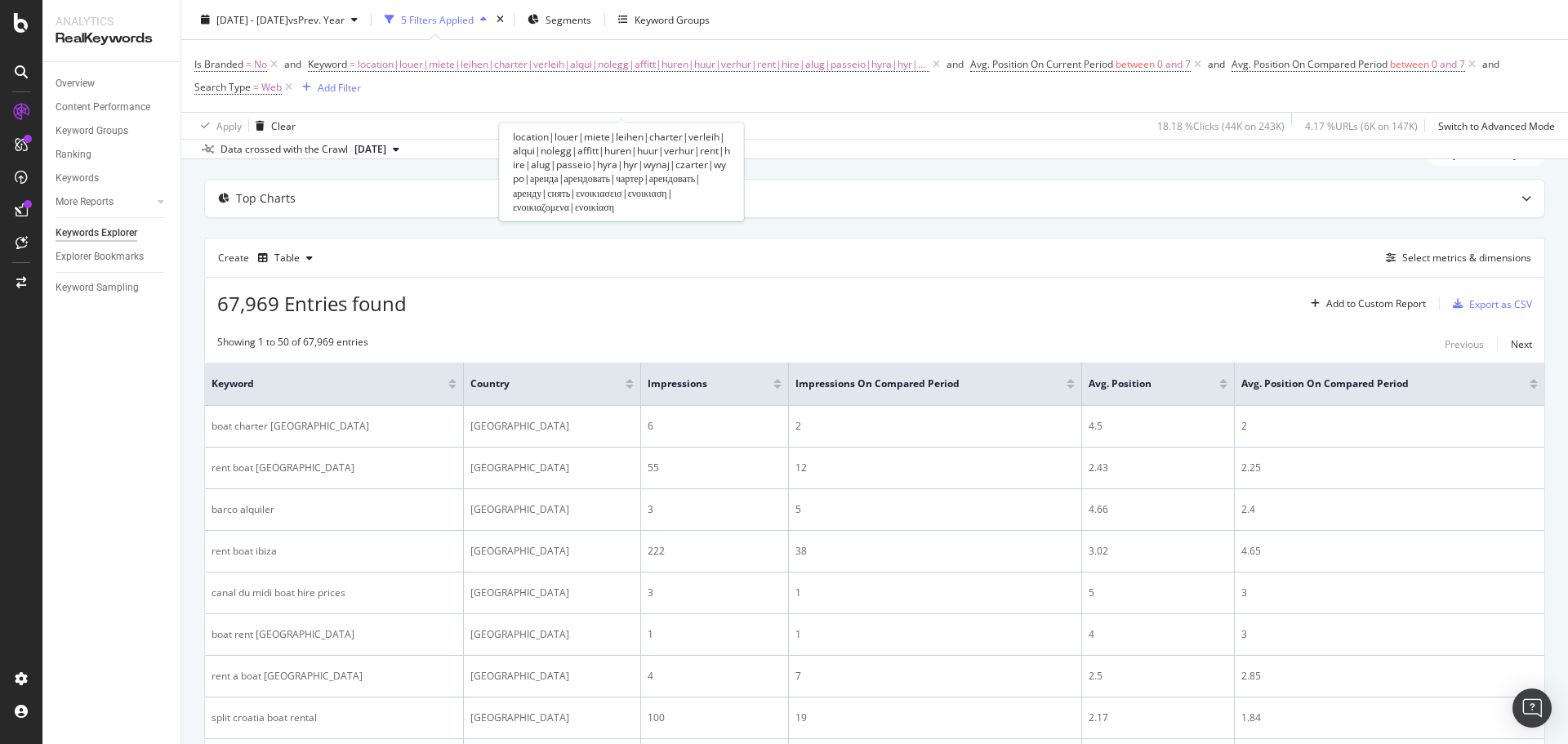
scroll to position [163, 0]
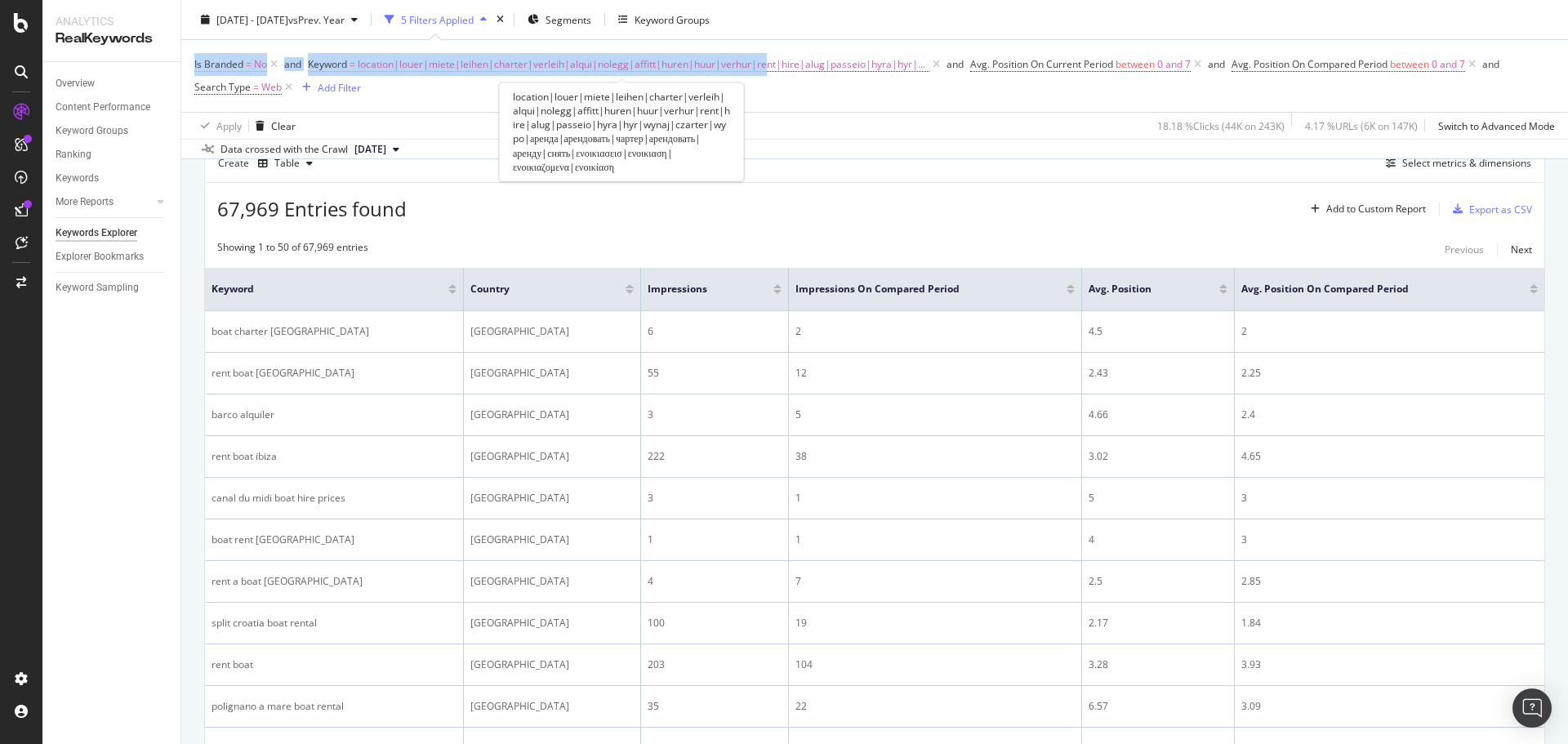
drag, startPoint x: 766, startPoint y: 54, endPoint x: 772, endPoint y: 29, distance: 25.7
click at [772, 29] on div "[DATE] - [DATE] vs Prev. Year 5 Filters Applied Segments Keyword Groups Is Bran…" at bounding box center [875, 80] width 1387 height 159
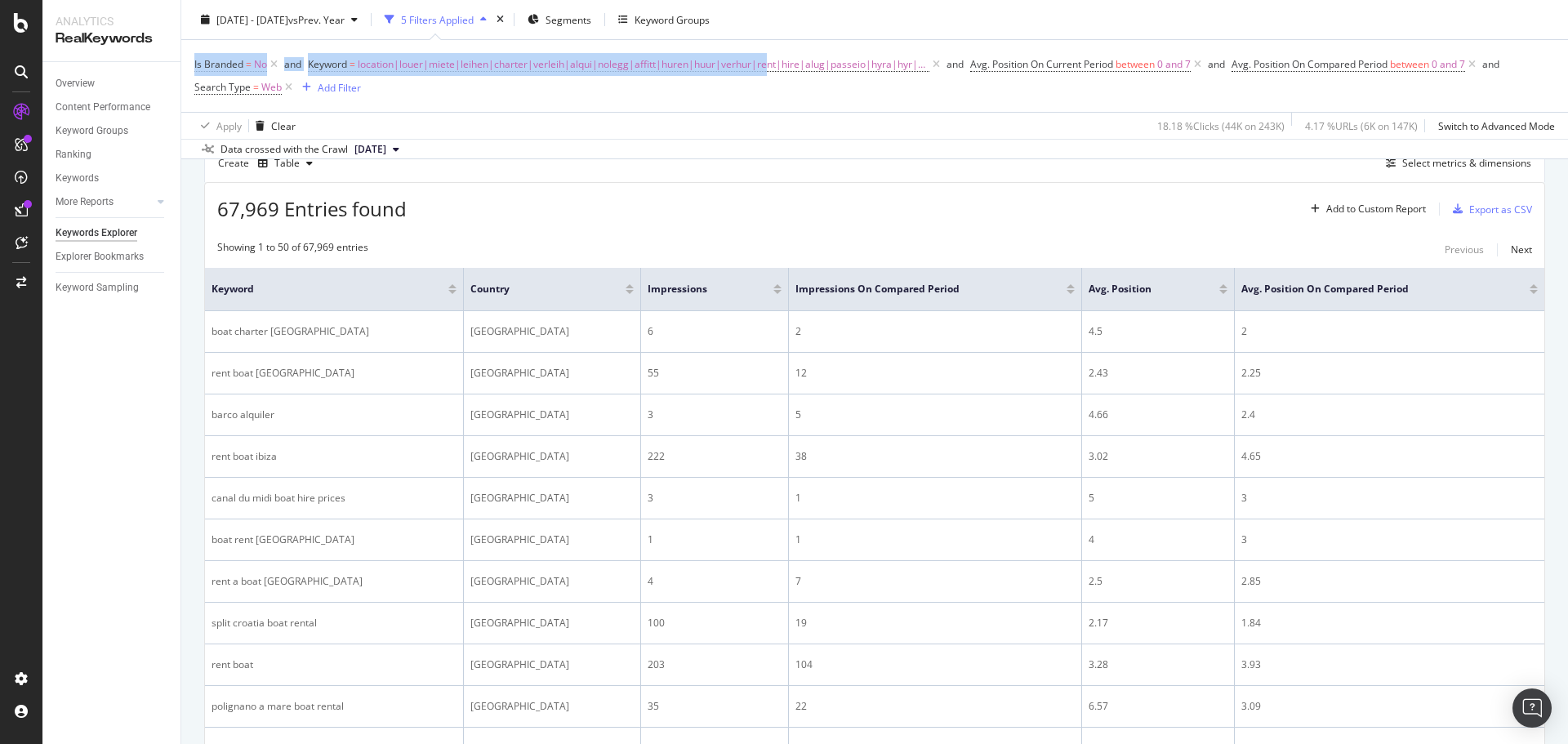
click at [931, 23] on div "[DATE] - [DATE] vs Prev. Year 5 Filters Applied Segments Keyword Groups" at bounding box center [875, 23] width 1387 height 33
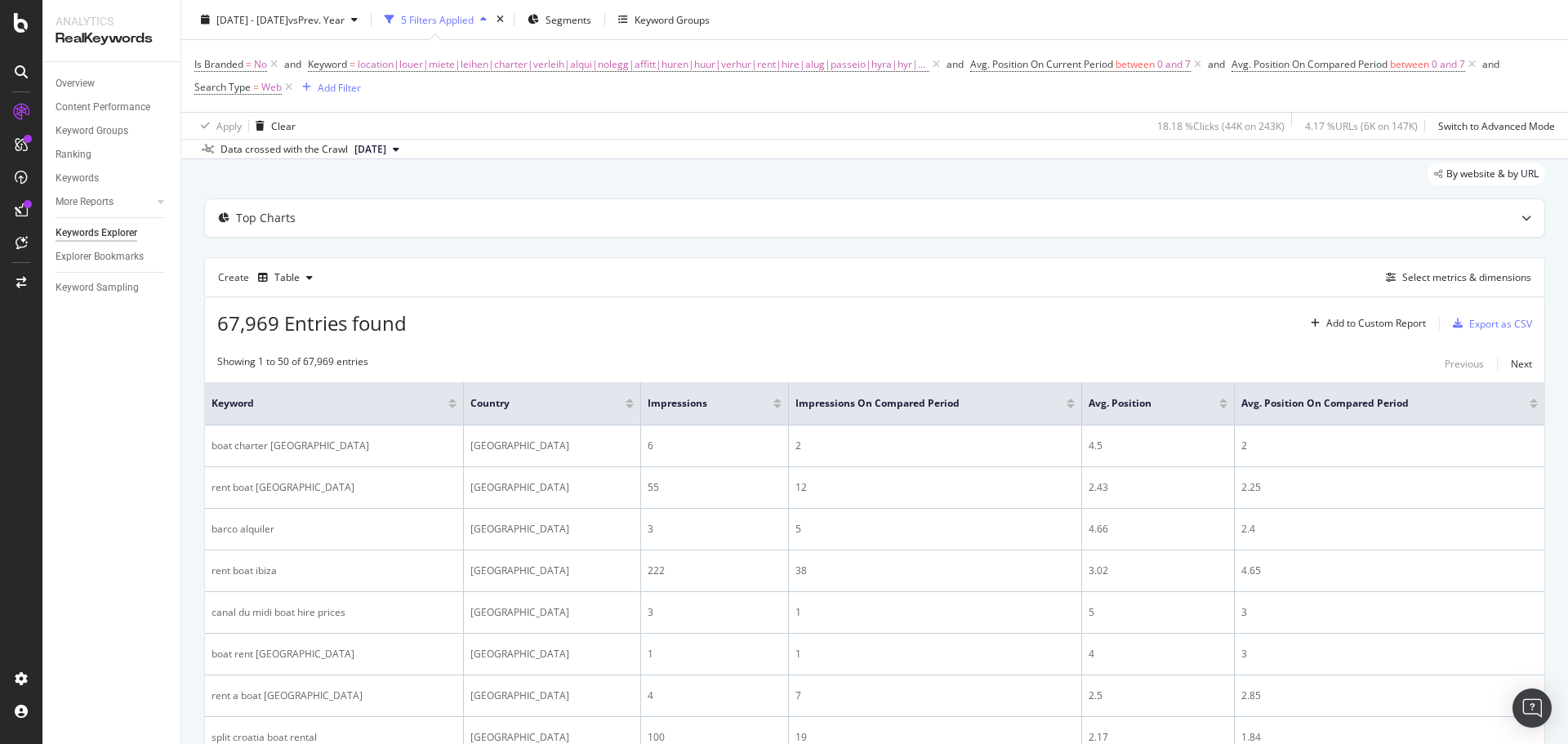
scroll to position [0, 0]
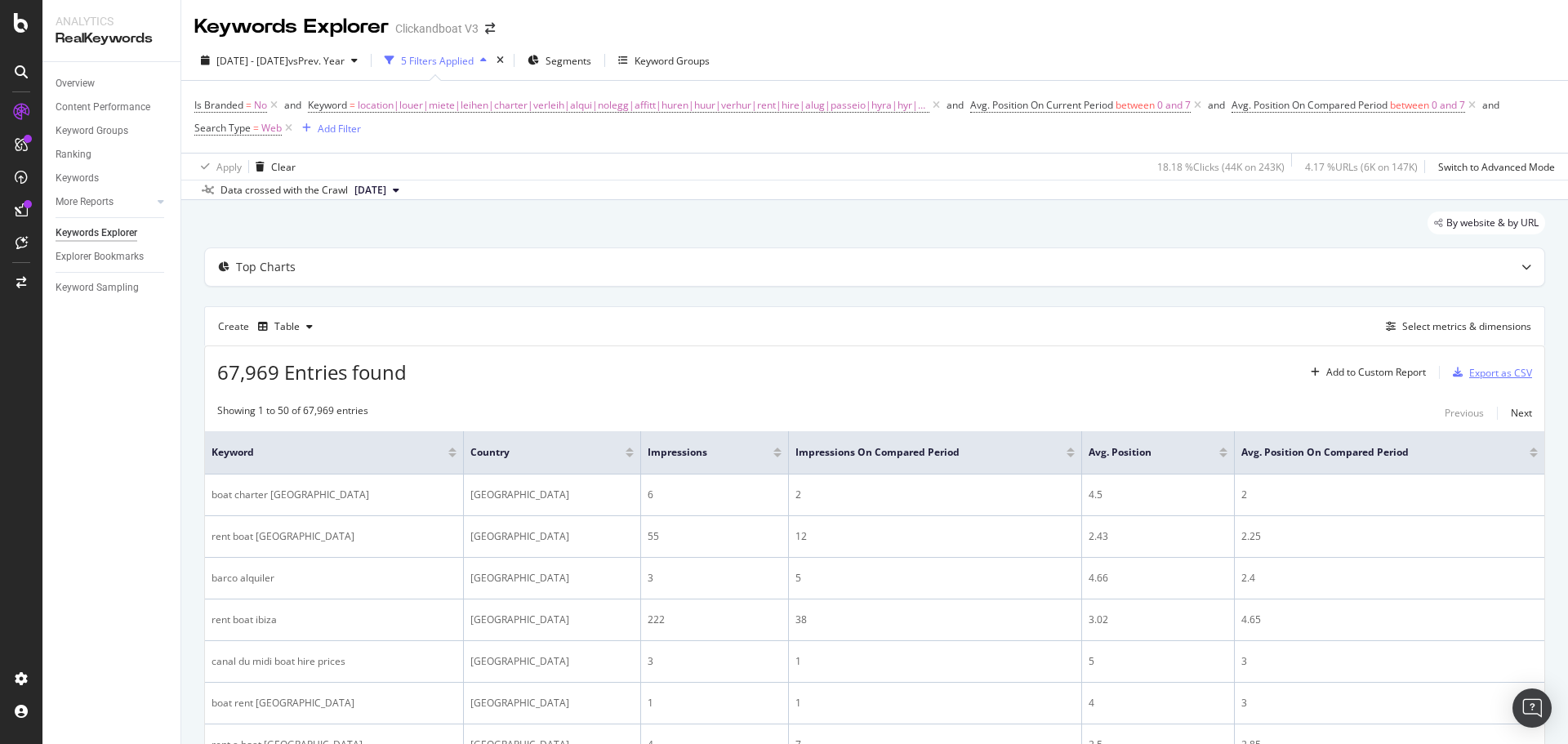
click at [1469, 372] on div "Export as CSV" at bounding box center [1500, 372] width 63 height 14
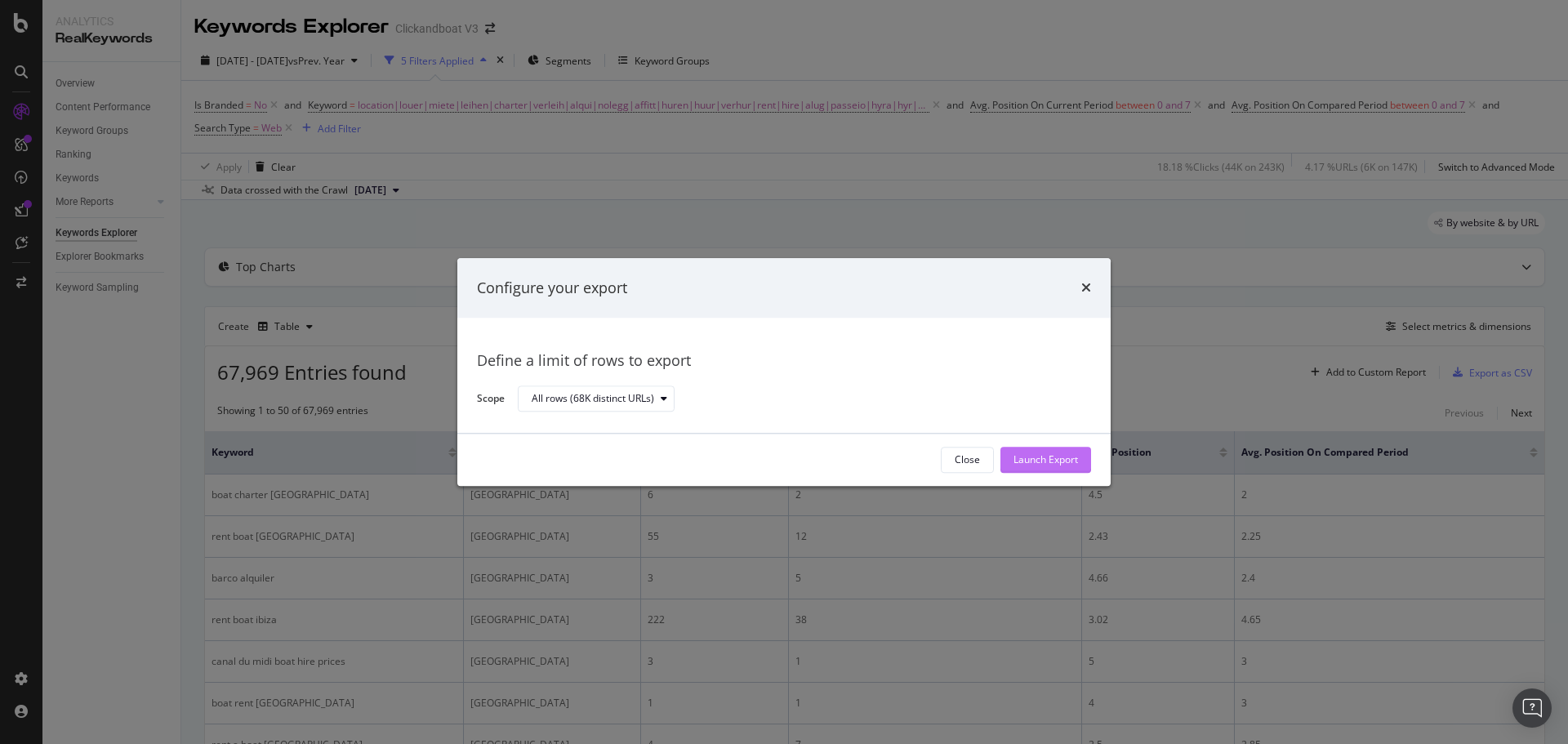
click at [1017, 458] on div "Launch Export" at bounding box center [1045, 459] width 64 height 14
